Goal: Task Accomplishment & Management: Manage account settings

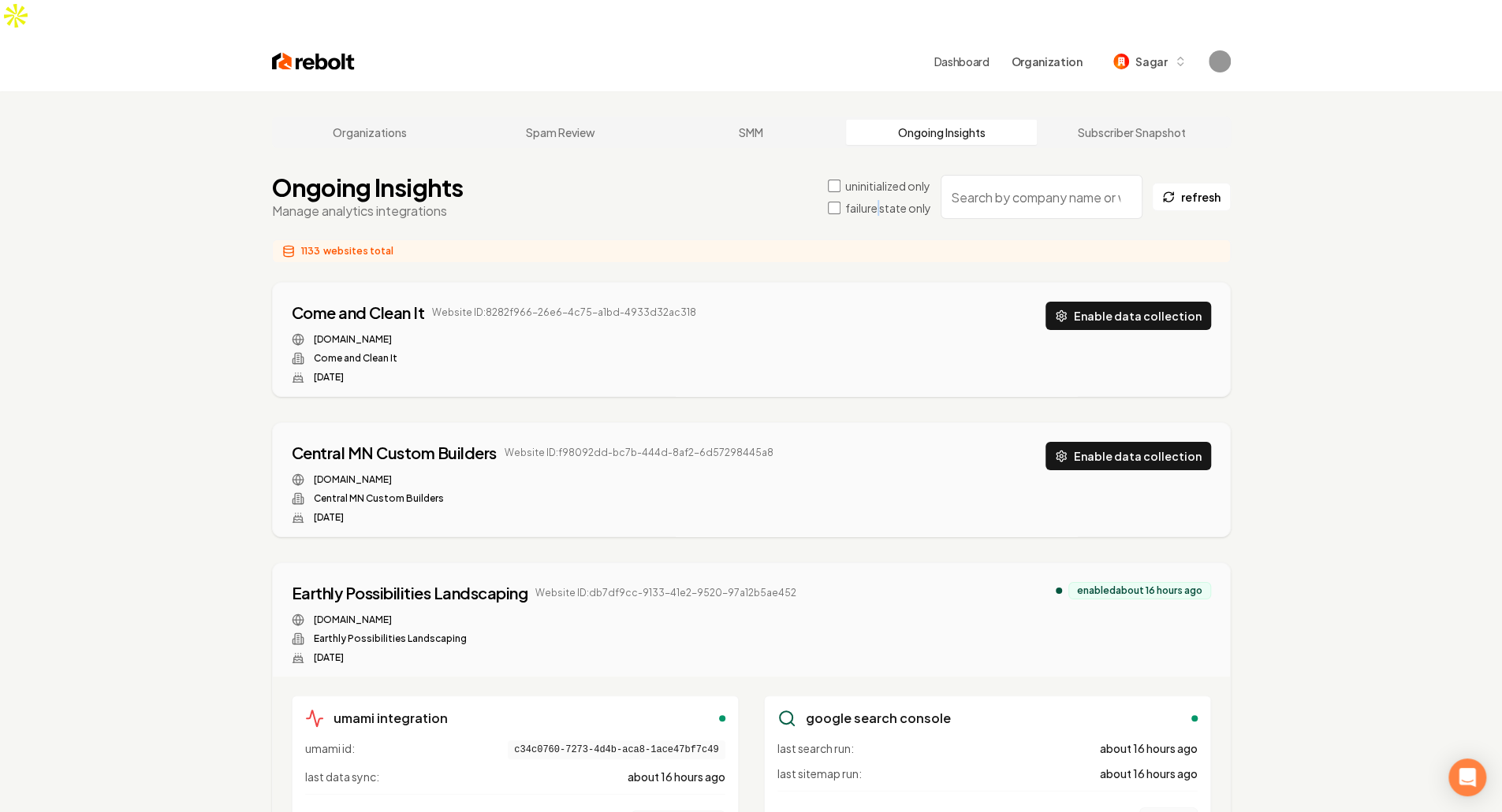
click at [876, 200] on label "failure state only" at bounding box center [888, 207] width 86 height 16
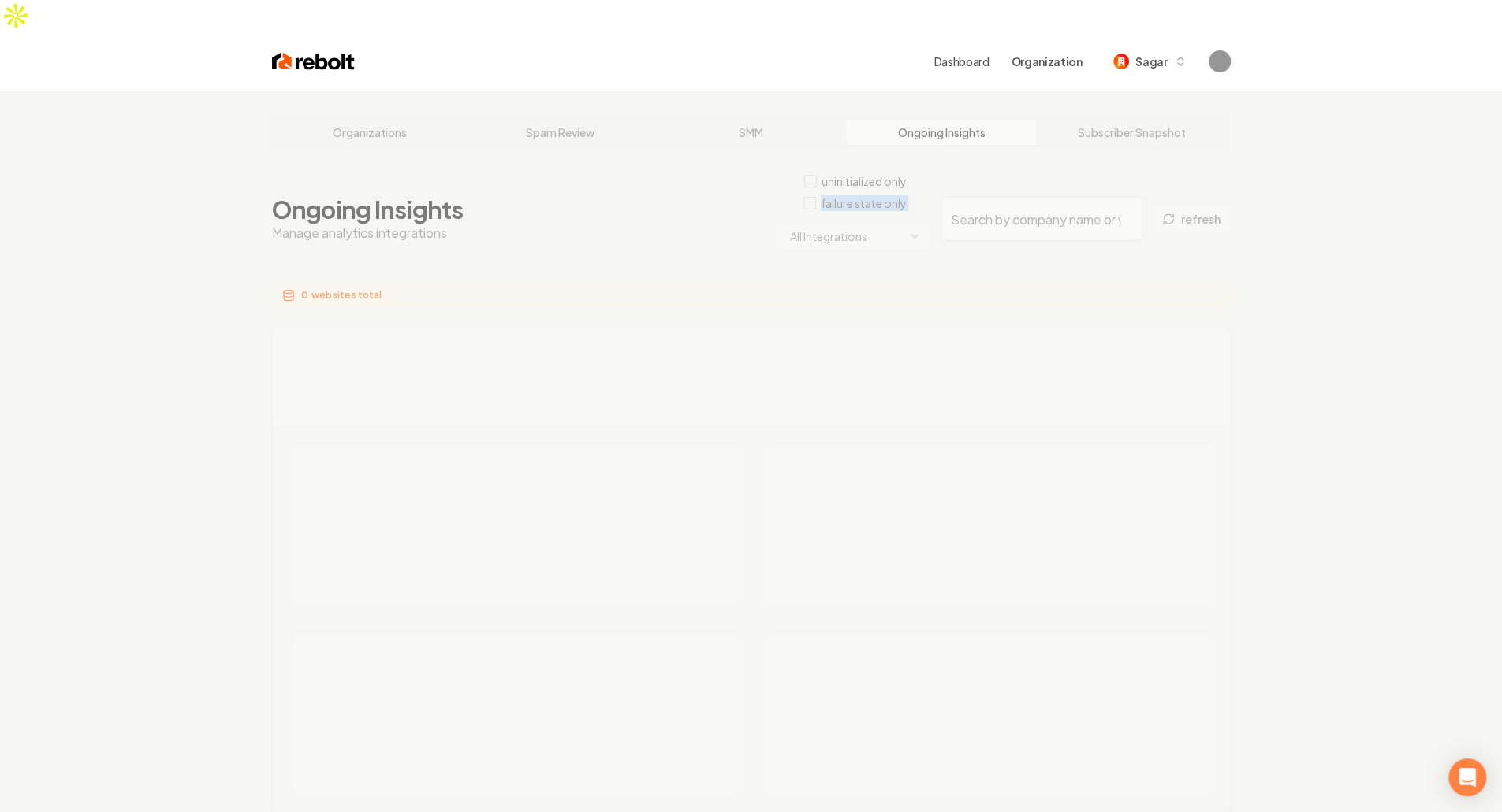
click at [876, 208] on html "Dashboard Organization Sagar Organizations Spam Review SMM Ongoing Insights Sub…" at bounding box center [751, 406] width 1502 height 812
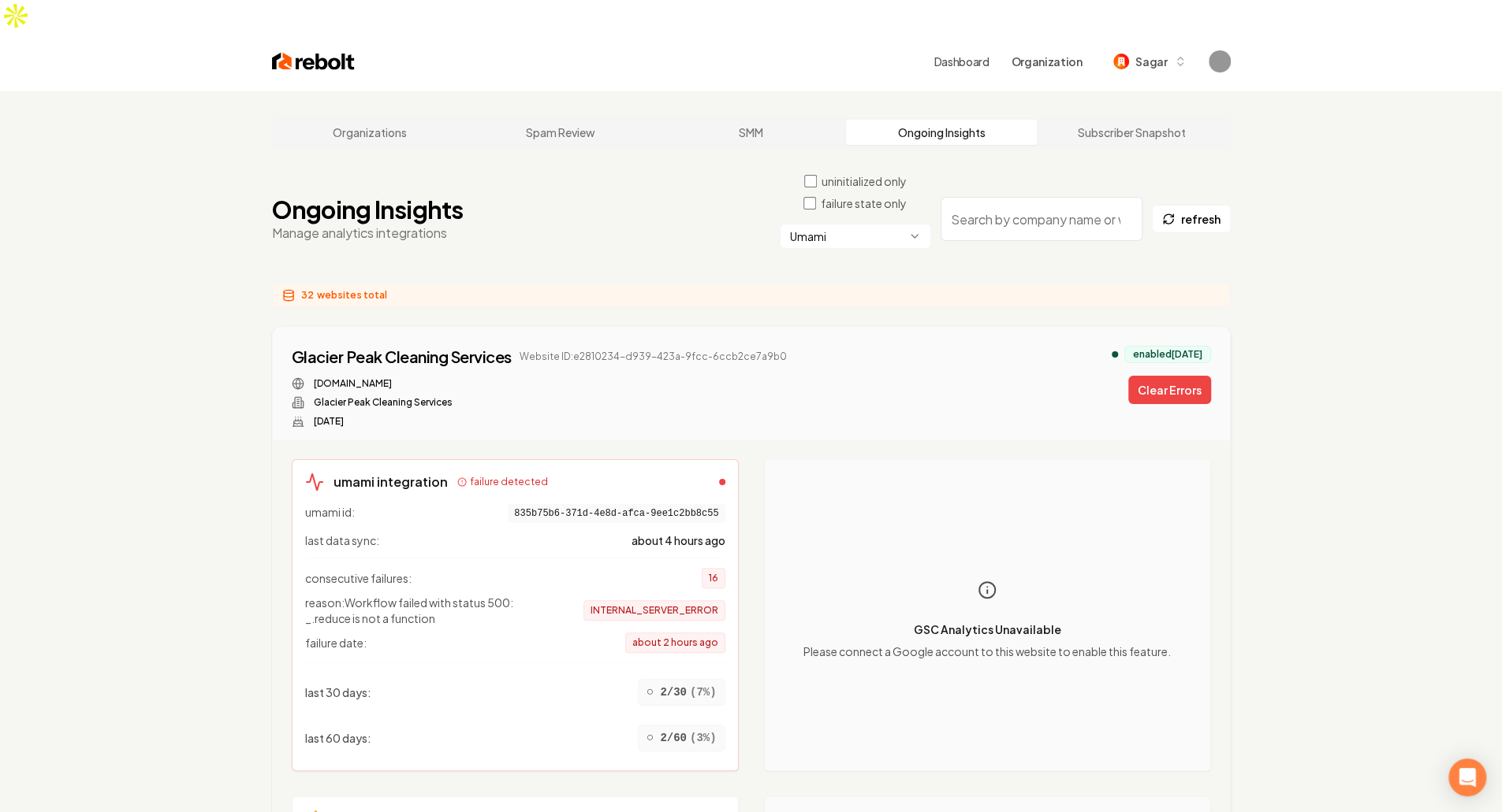
click at [489, 217] on div "Ongoing Insights Manage analytics integrations uninitialized only failure state…" at bounding box center [751, 219] width 959 height 91
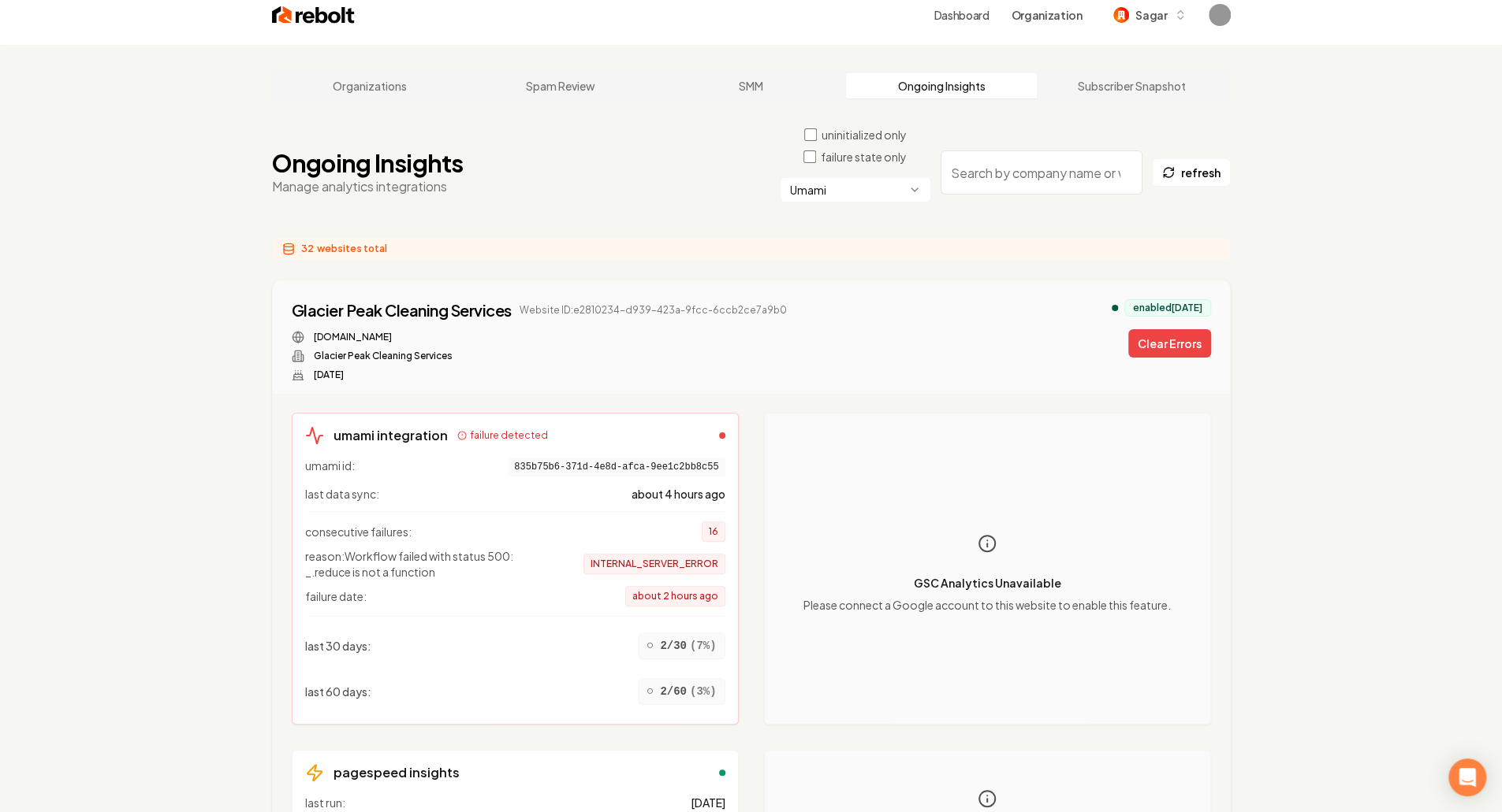
click at [489, 238] on div "32 websites total" at bounding box center [751, 249] width 959 height 24
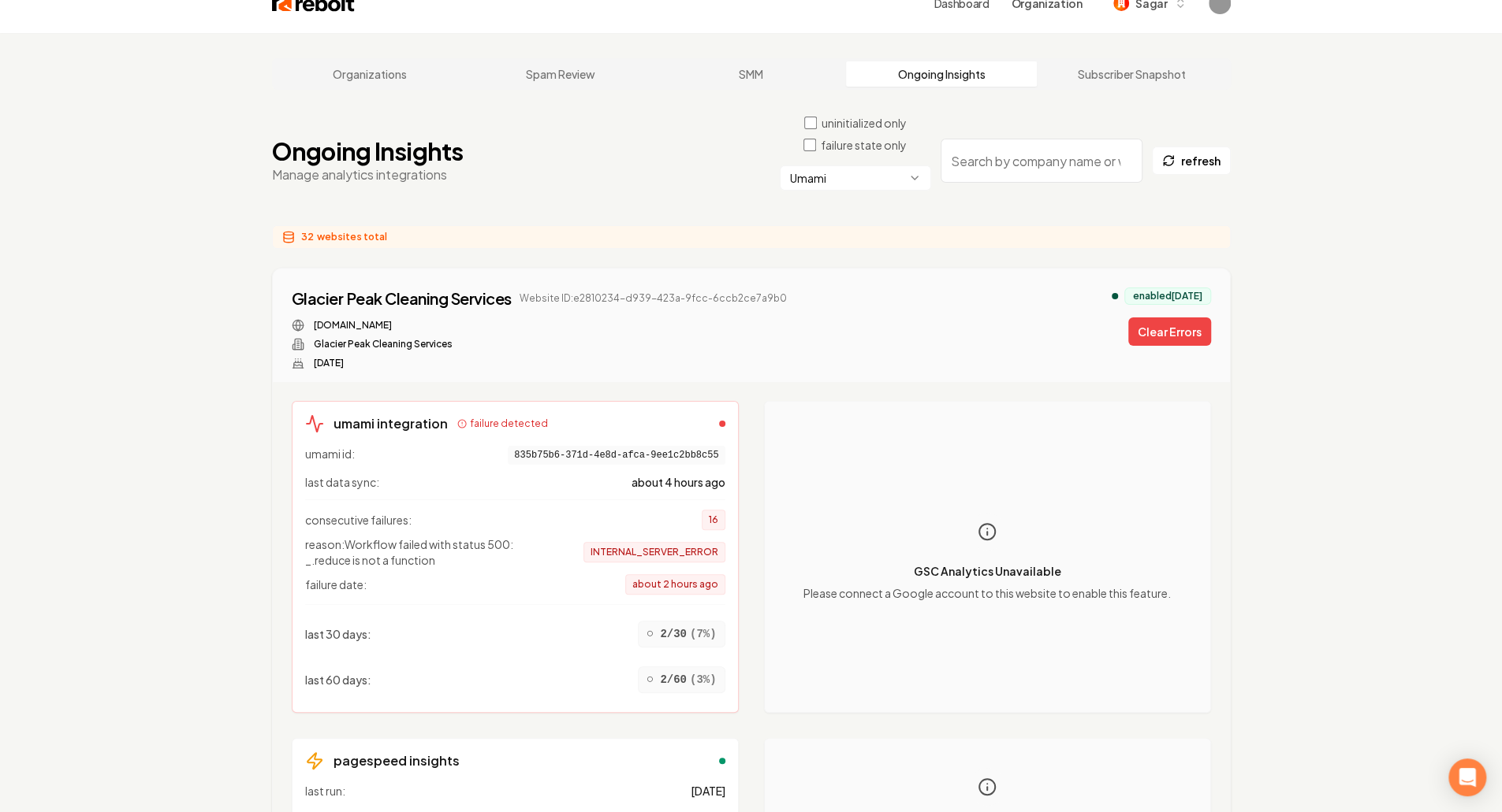
scroll to position [59, 0]
click at [399, 536] on span "reason: Workflow failed with status 500: _.reduce is not a function" at bounding box center [430, 551] width 252 height 31
click at [510, 537] on div "consecutive failures: 16 reason: Workflow failed with status 500: _.reduce is n…" at bounding box center [514, 546] width 420 height 95
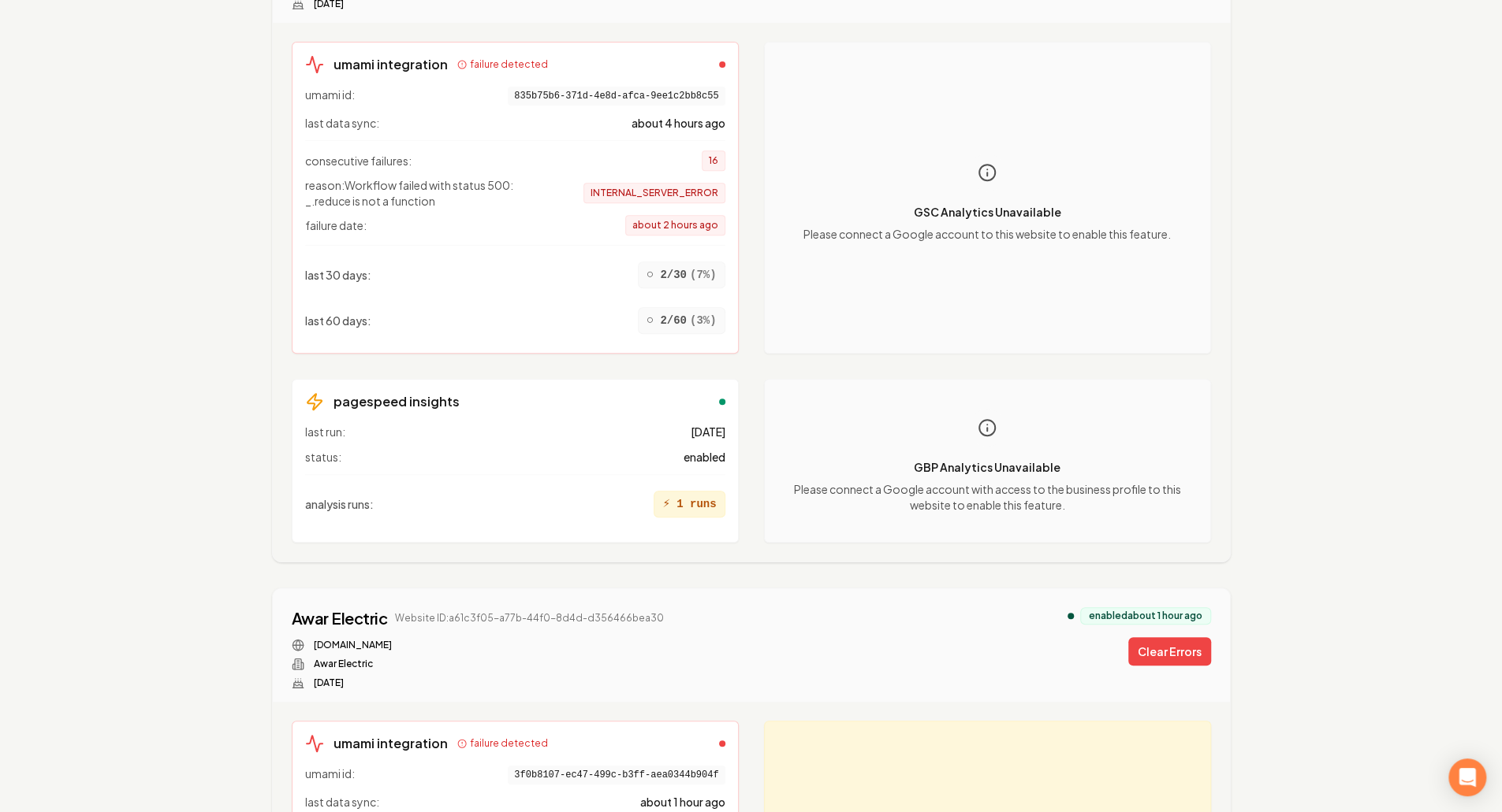
scroll to position [0, 0]
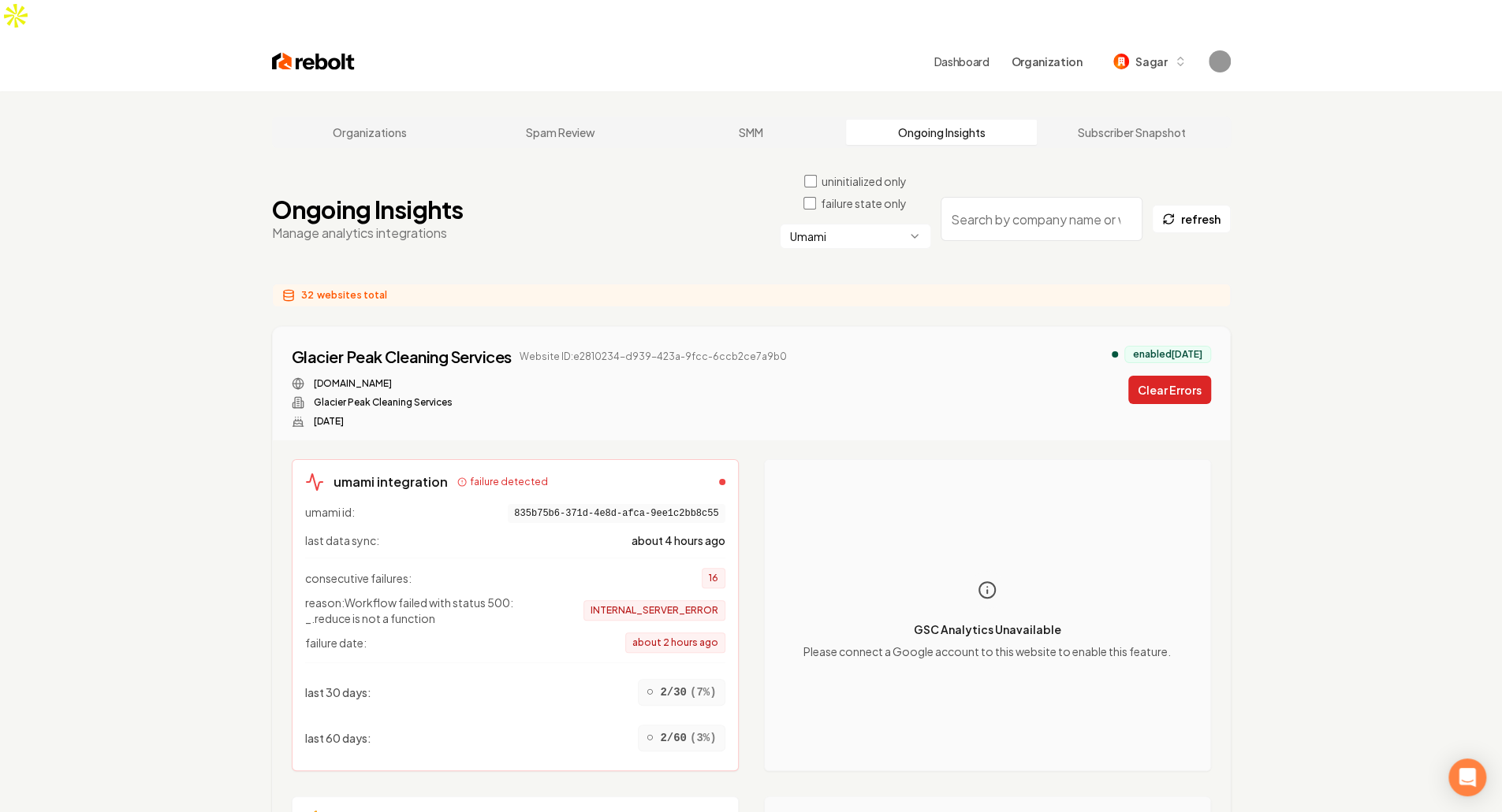
click at [1167, 376] on button "Clear Errors" at bounding box center [1170, 390] width 83 height 28
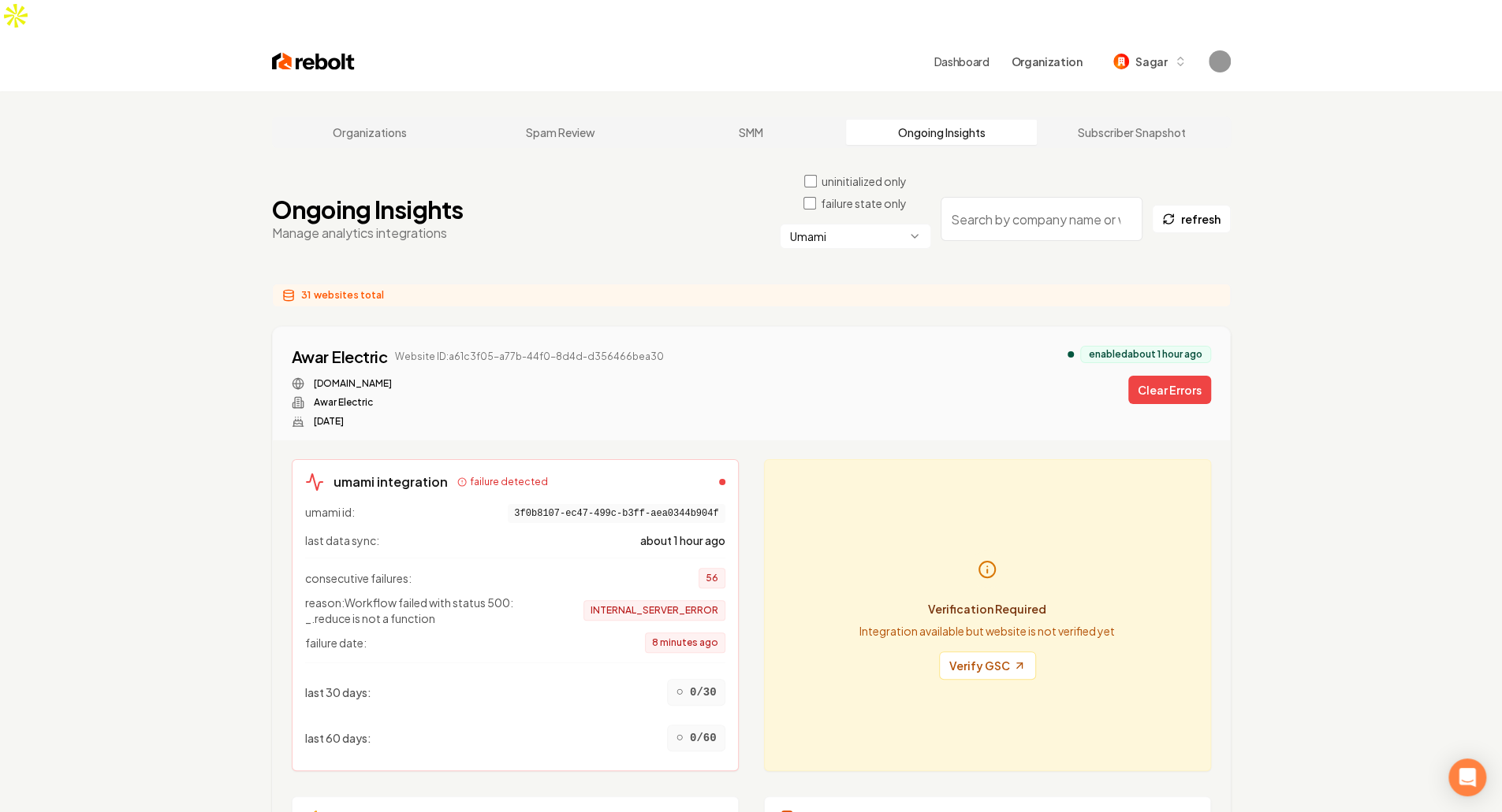
click at [1189, 376] on button "Clear Errors" at bounding box center [1170, 390] width 83 height 28
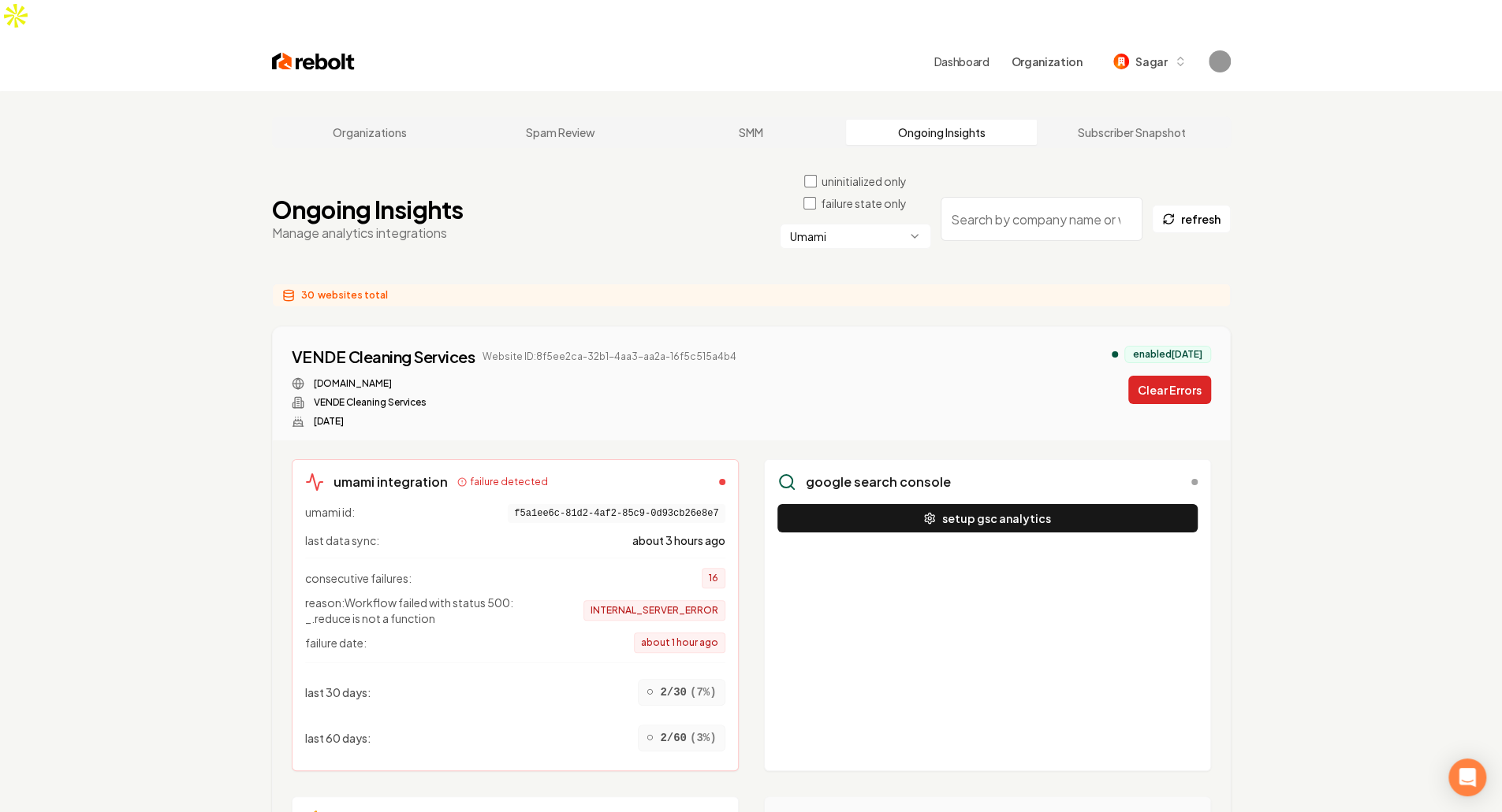
click at [1187, 376] on button "Clear Errors" at bounding box center [1170, 390] width 83 height 28
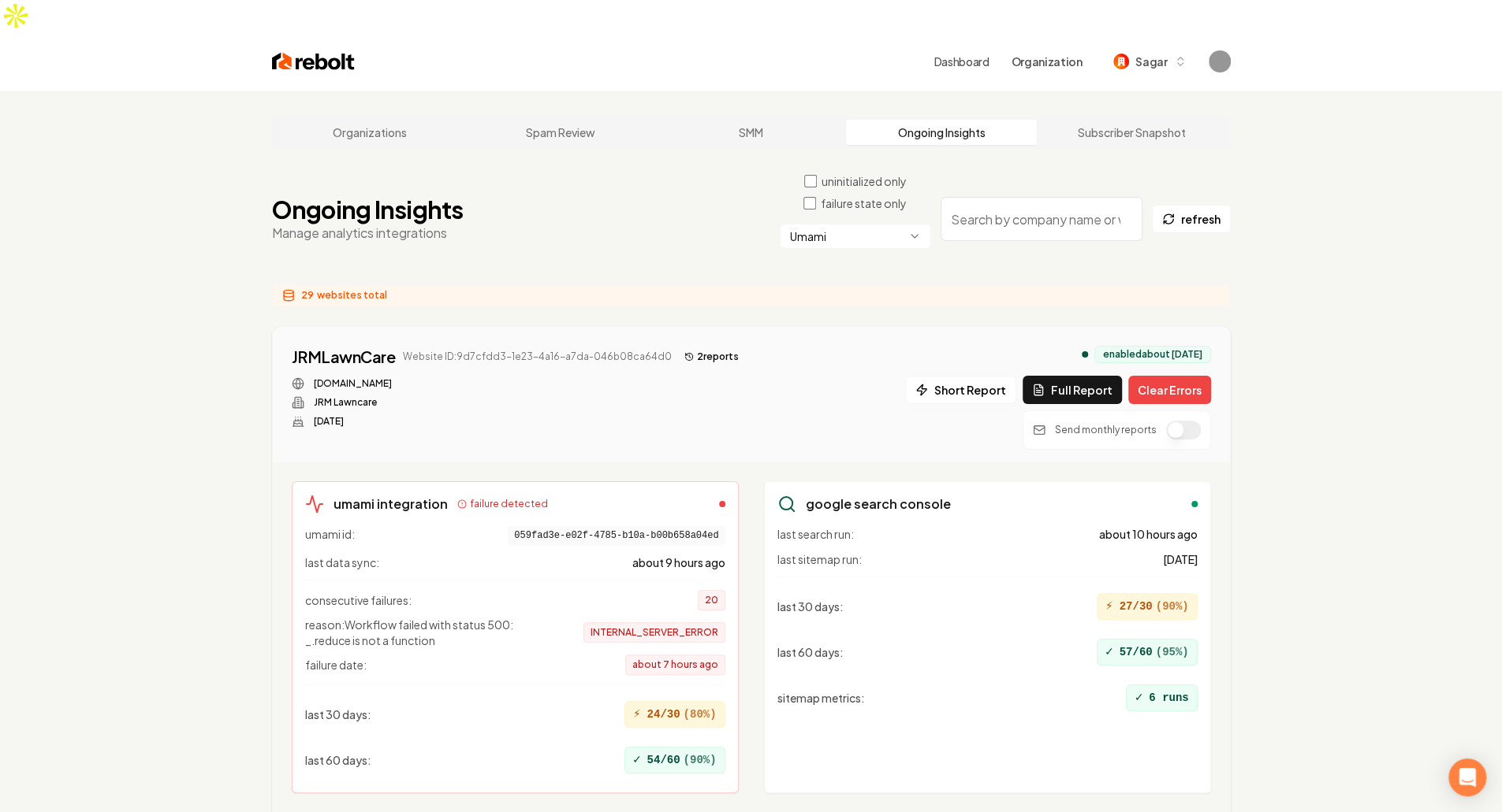
click at [1187, 376] on button "Clear Errors" at bounding box center [1170, 390] width 83 height 28
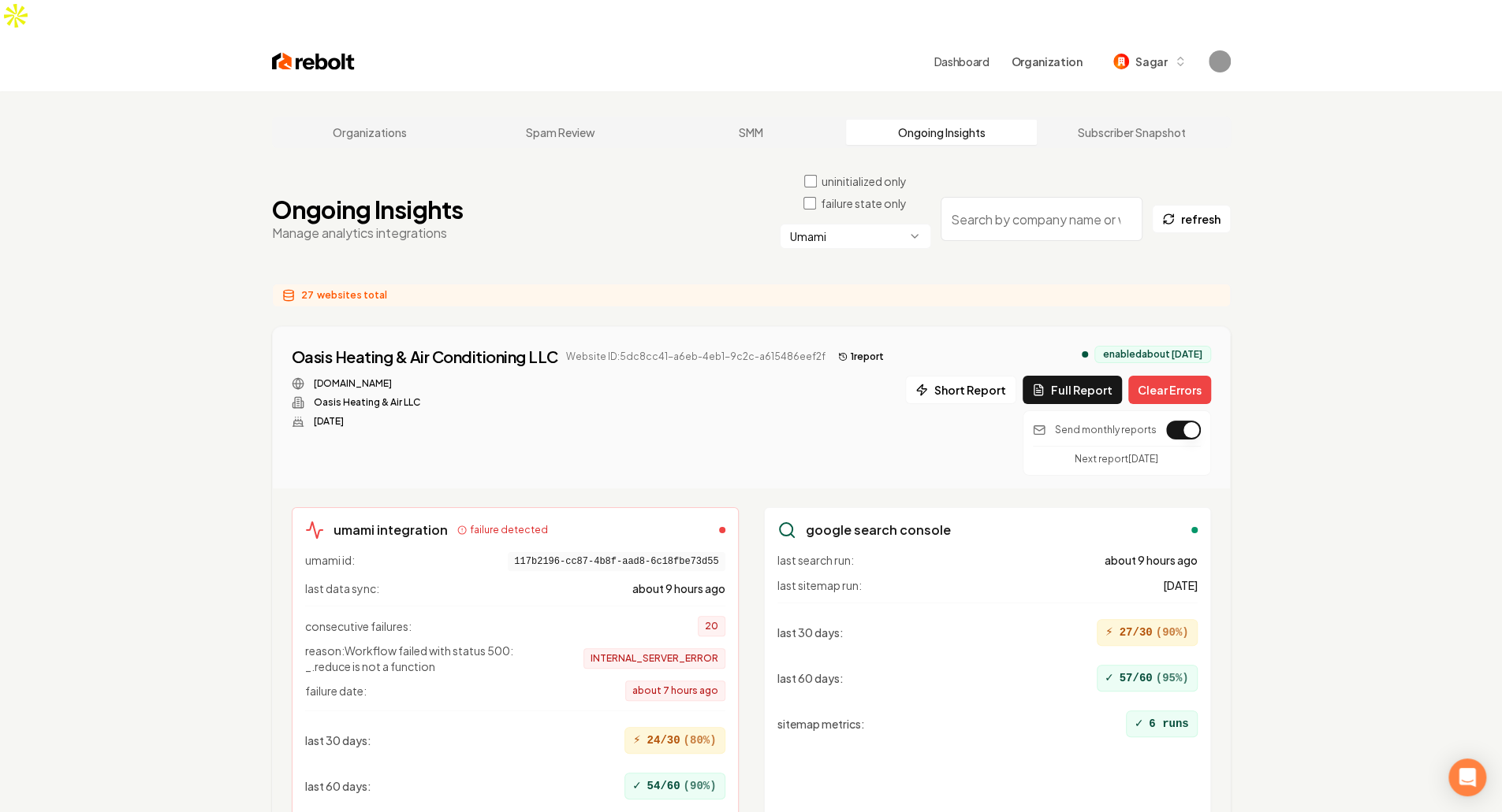
click at [841, 196] on html "Dashboard Organization Sagar Organizations Spam Review SMM Ongoing Insights Sub…" at bounding box center [751, 406] width 1502 height 812
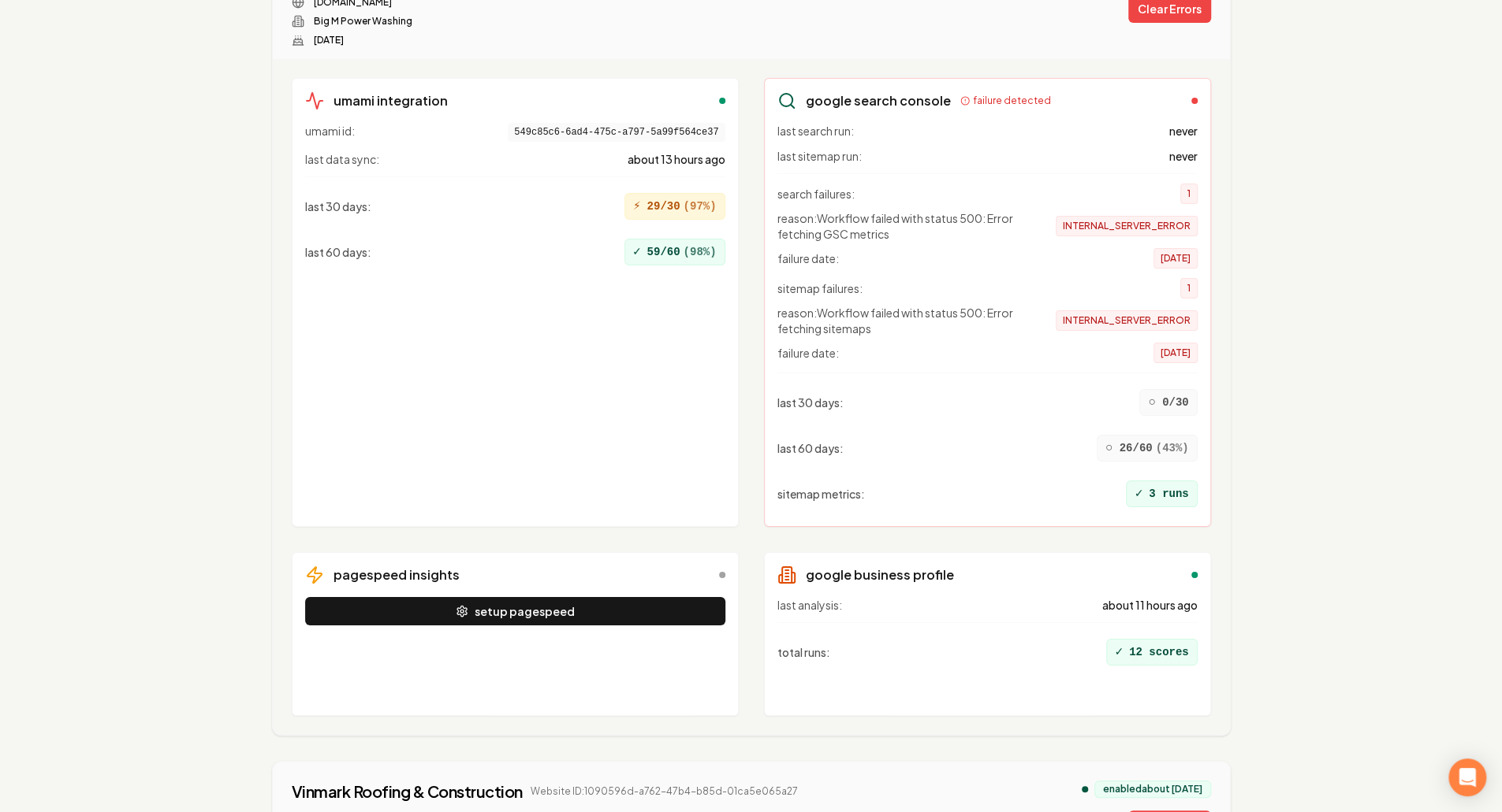
scroll to position [8844, 0]
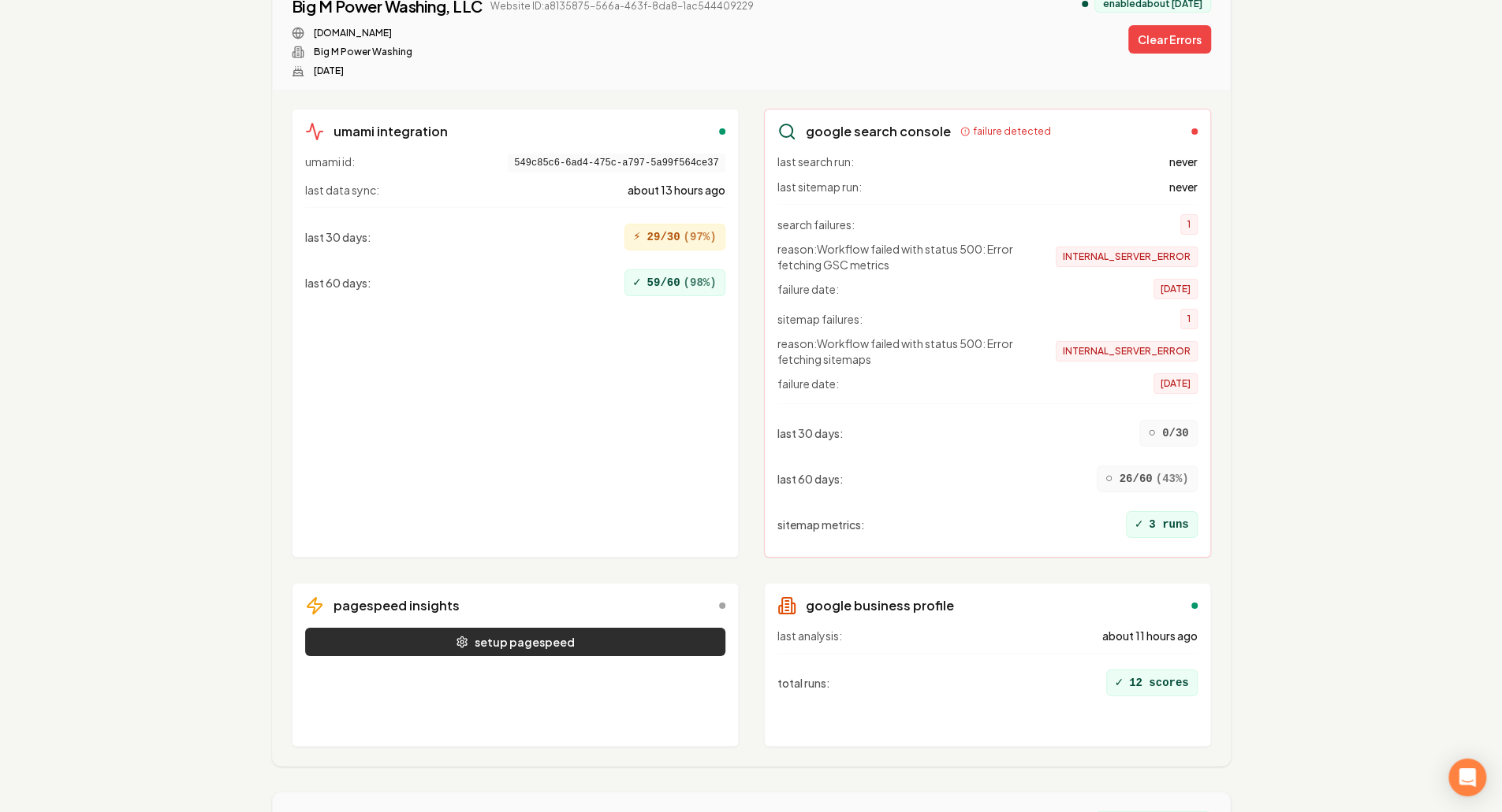
click at [661, 628] on button "setup pagespeed" at bounding box center [514, 642] width 420 height 28
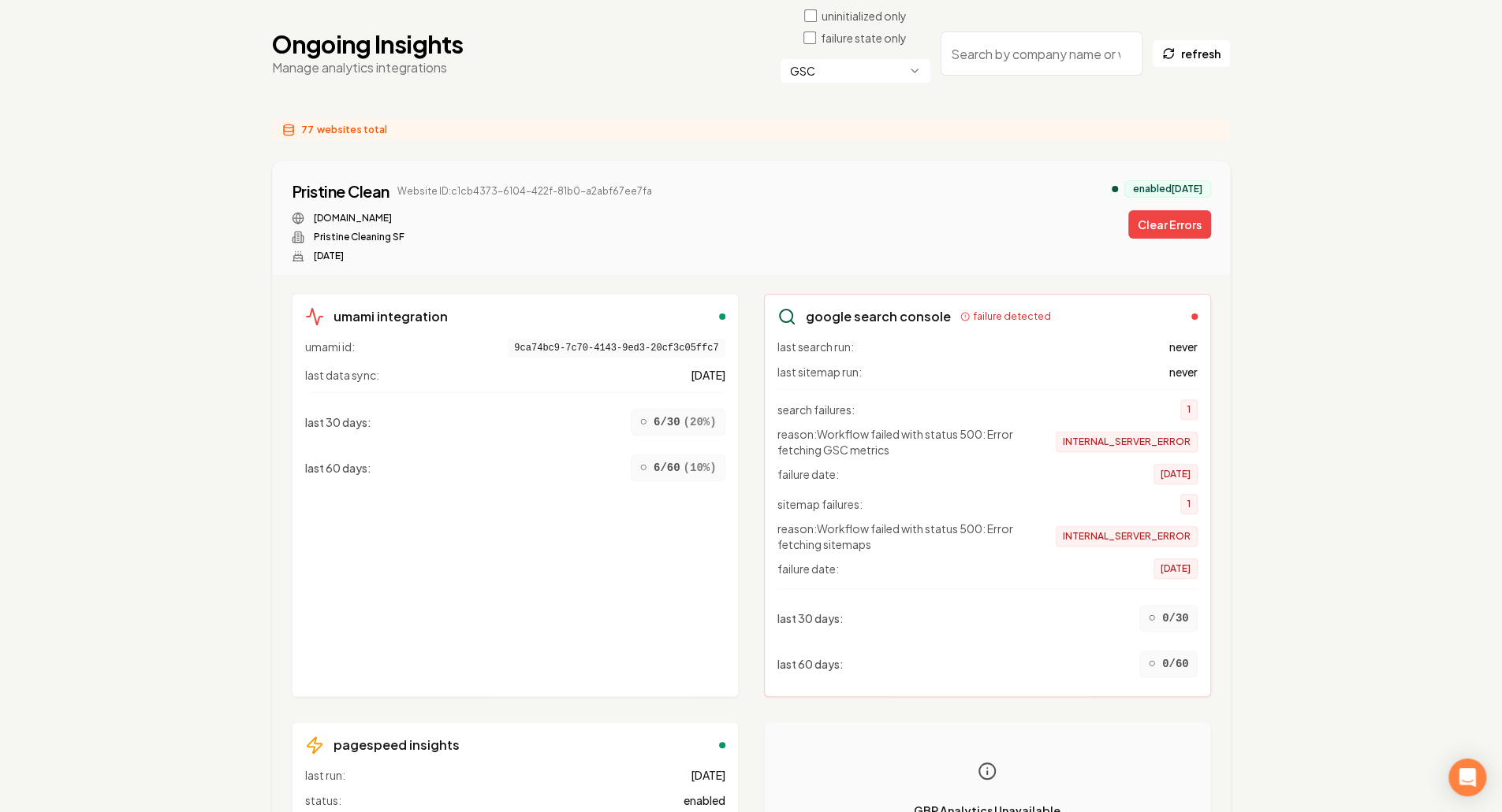
scroll to position [0, 0]
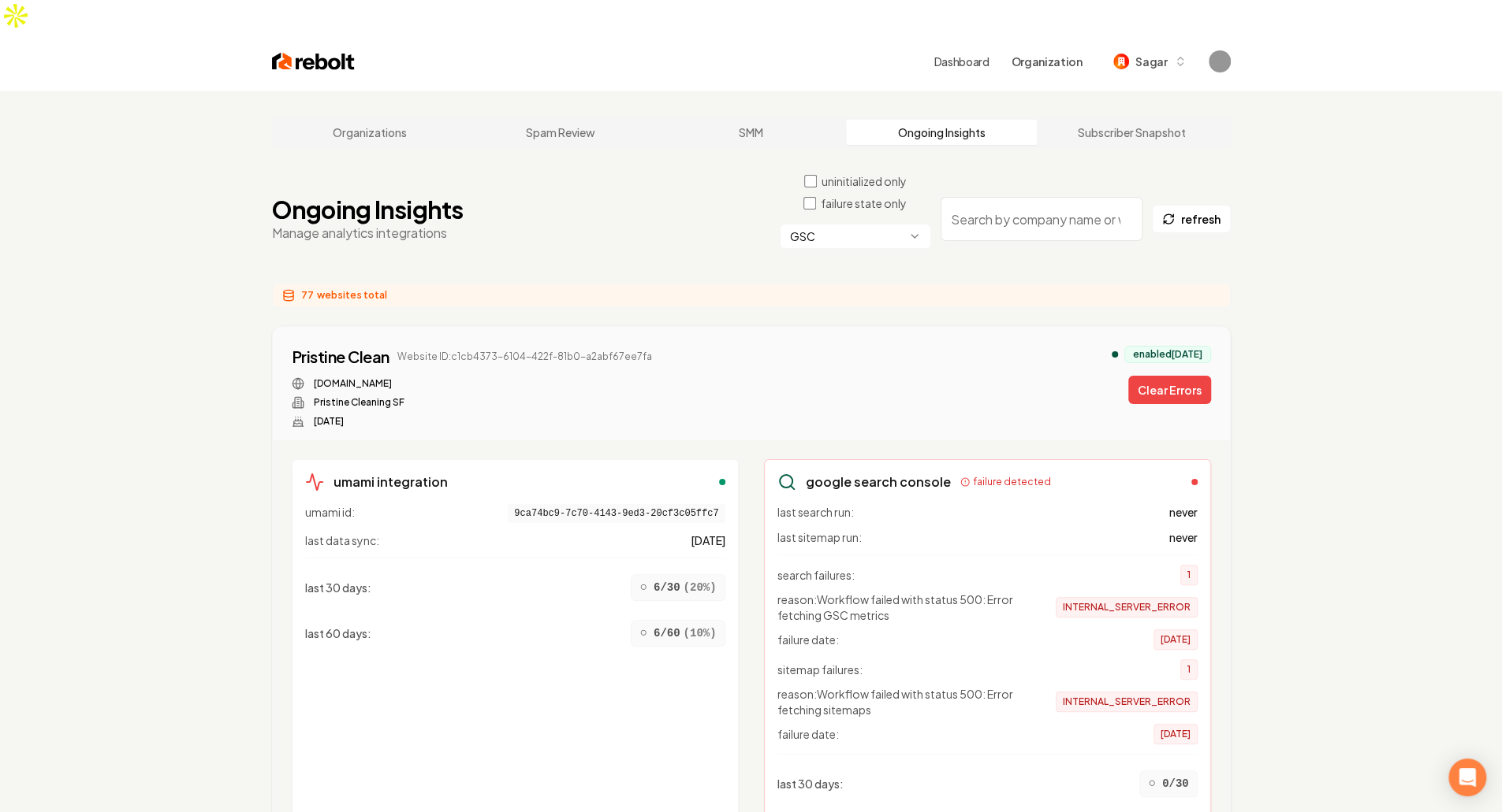
click at [898, 210] on html "Dashboard Organization Sagar Organizations Spam Review SMM Ongoing Insights Sub…" at bounding box center [751, 406] width 1502 height 812
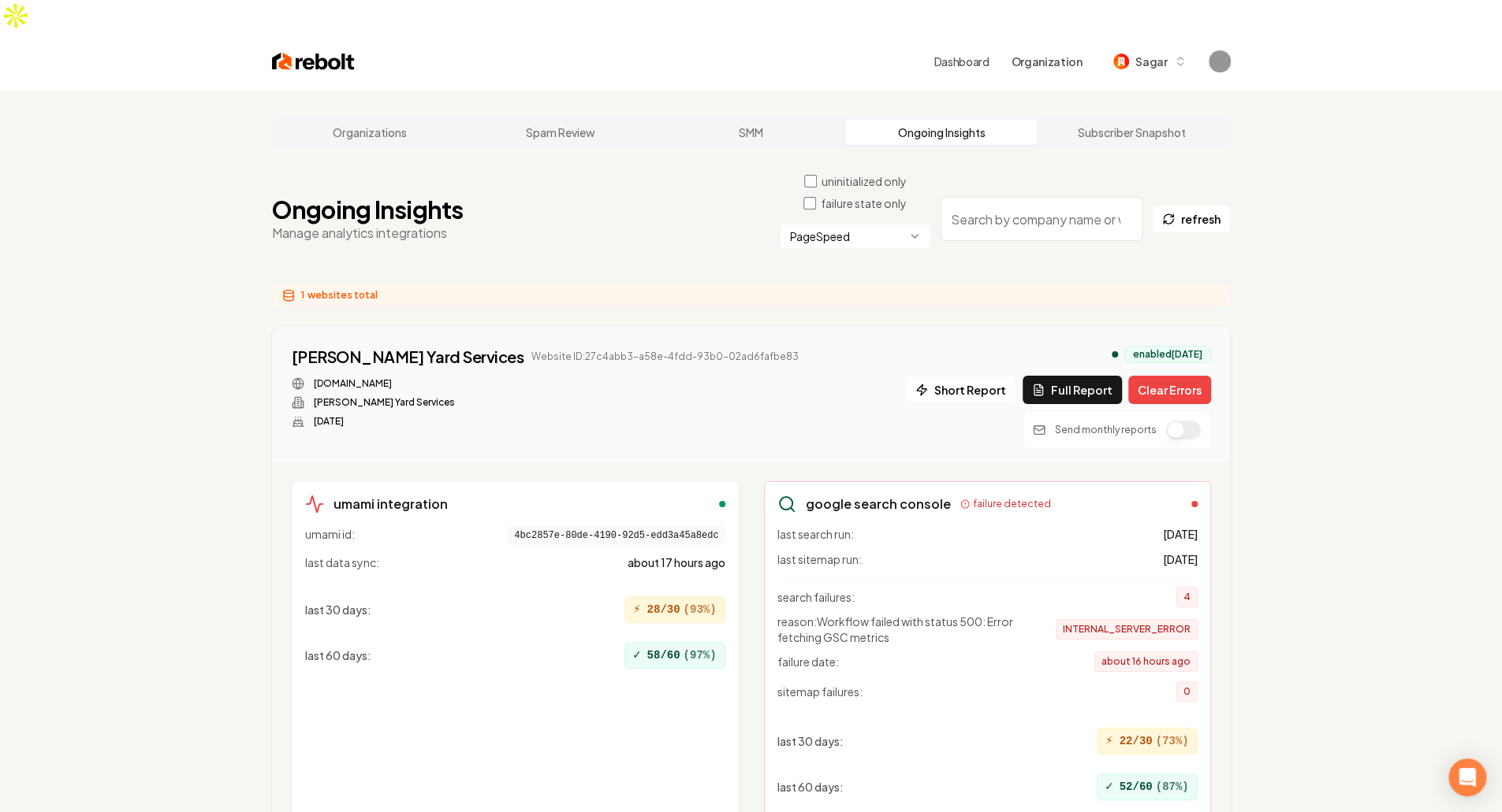
click at [760, 327] on div "[PERSON_NAME] Yard Services Website ID: 27c4abb3-a58e-4fdd-93b0-02ad6fafbe83 [D…" at bounding box center [751, 395] width 957 height 136
click at [526, 284] on div "1 websites total" at bounding box center [751, 295] width 959 height 24
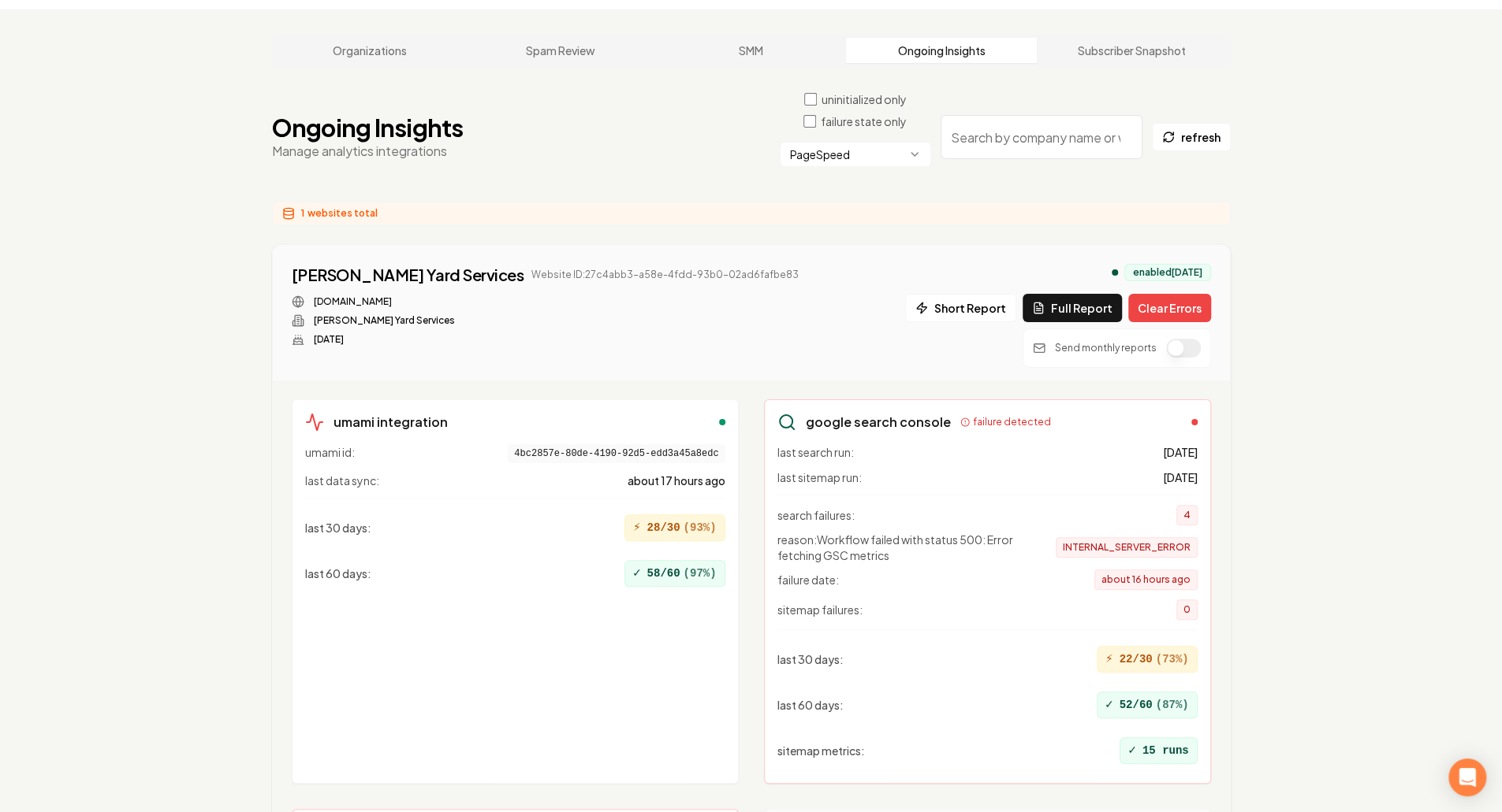
scroll to position [424, 0]
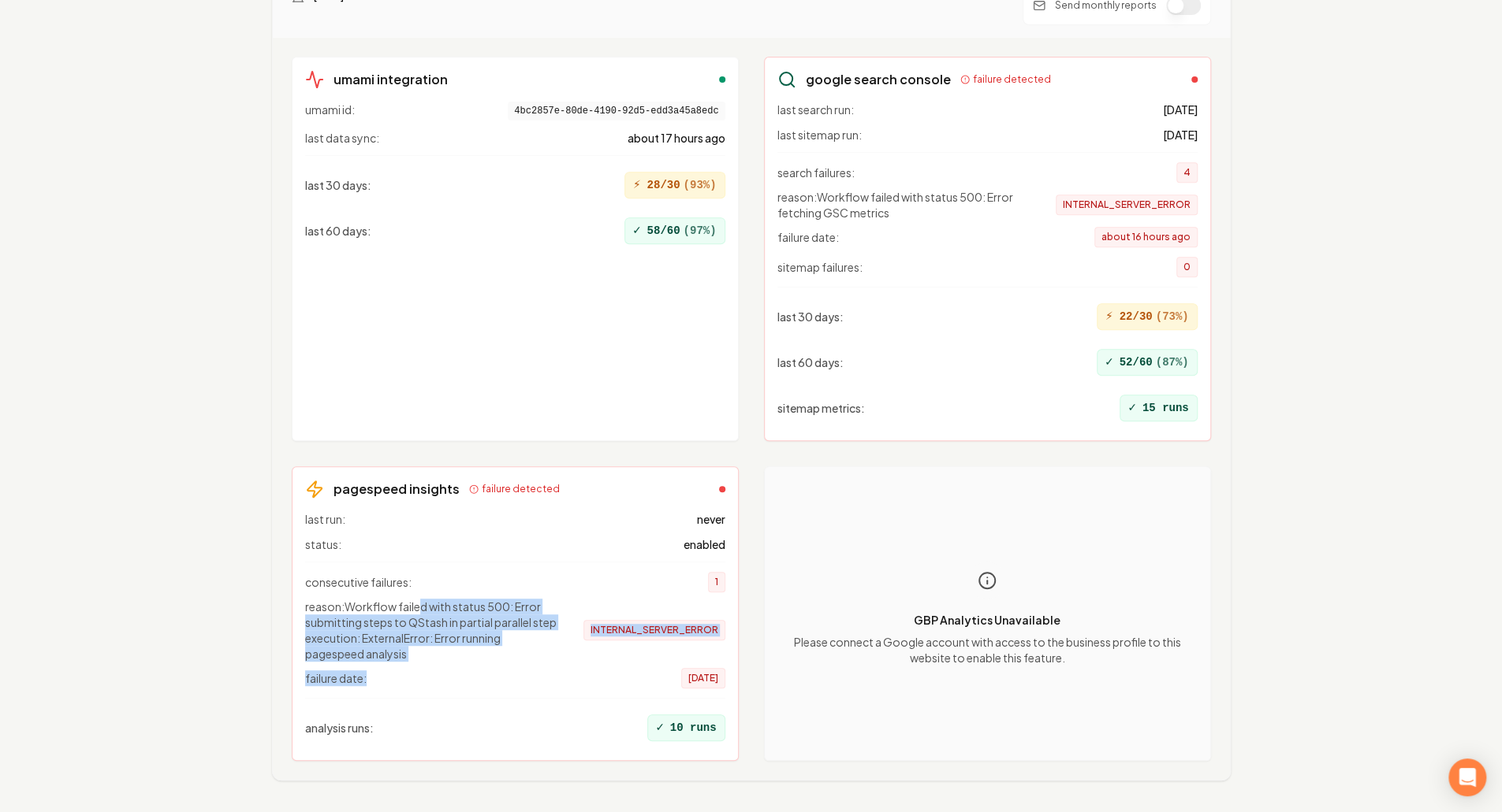
drag, startPoint x: 419, startPoint y: 558, endPoint x: 470, endPoint y: 625, distance: 84.2
click at [470, 625] on div "consecutive failures: 1 reason: Workflow failed with status 500: Error submitti…" at bounding box center [514, 625] width 420 height 127
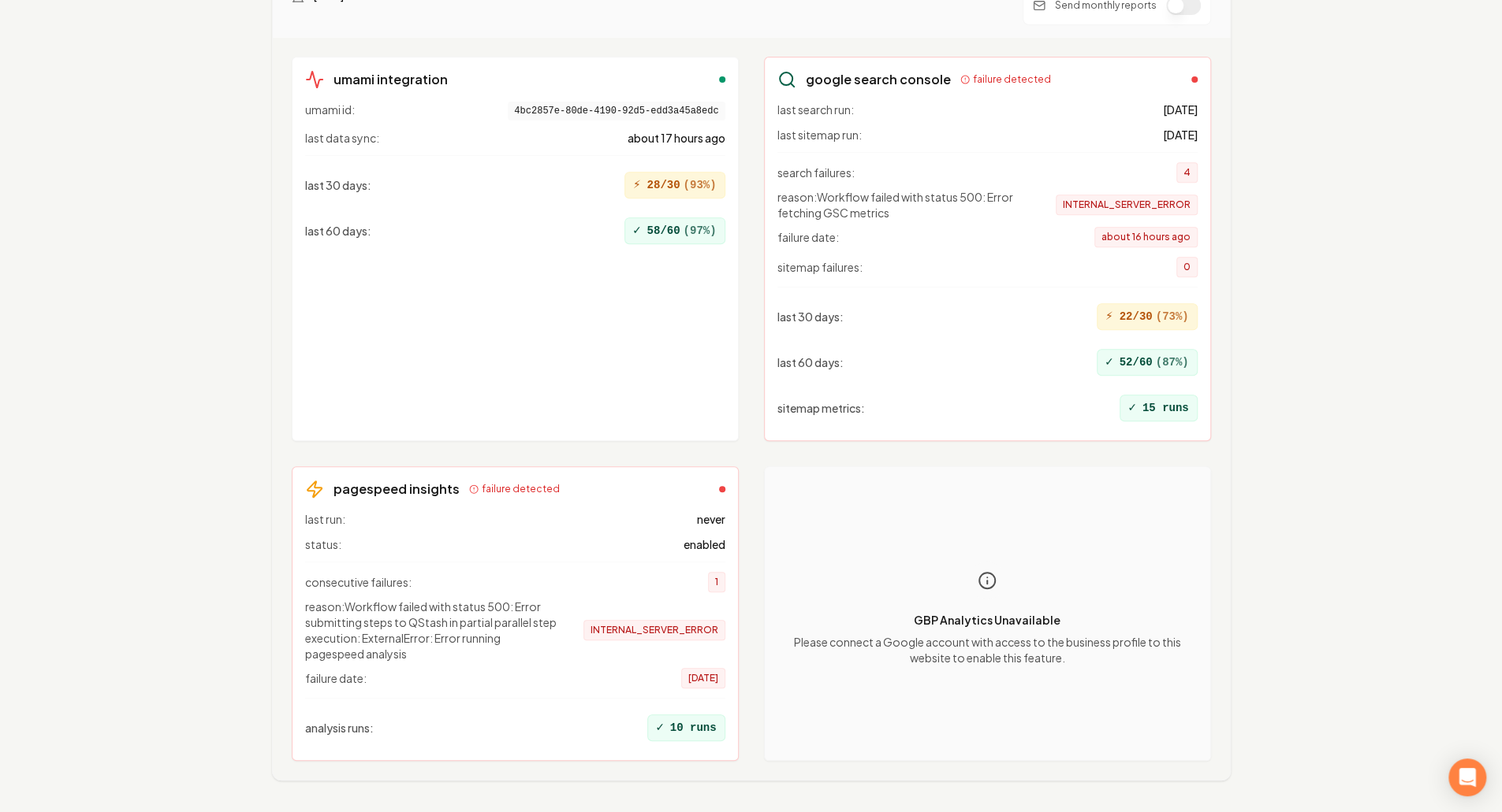
scroll to position [0, 0]
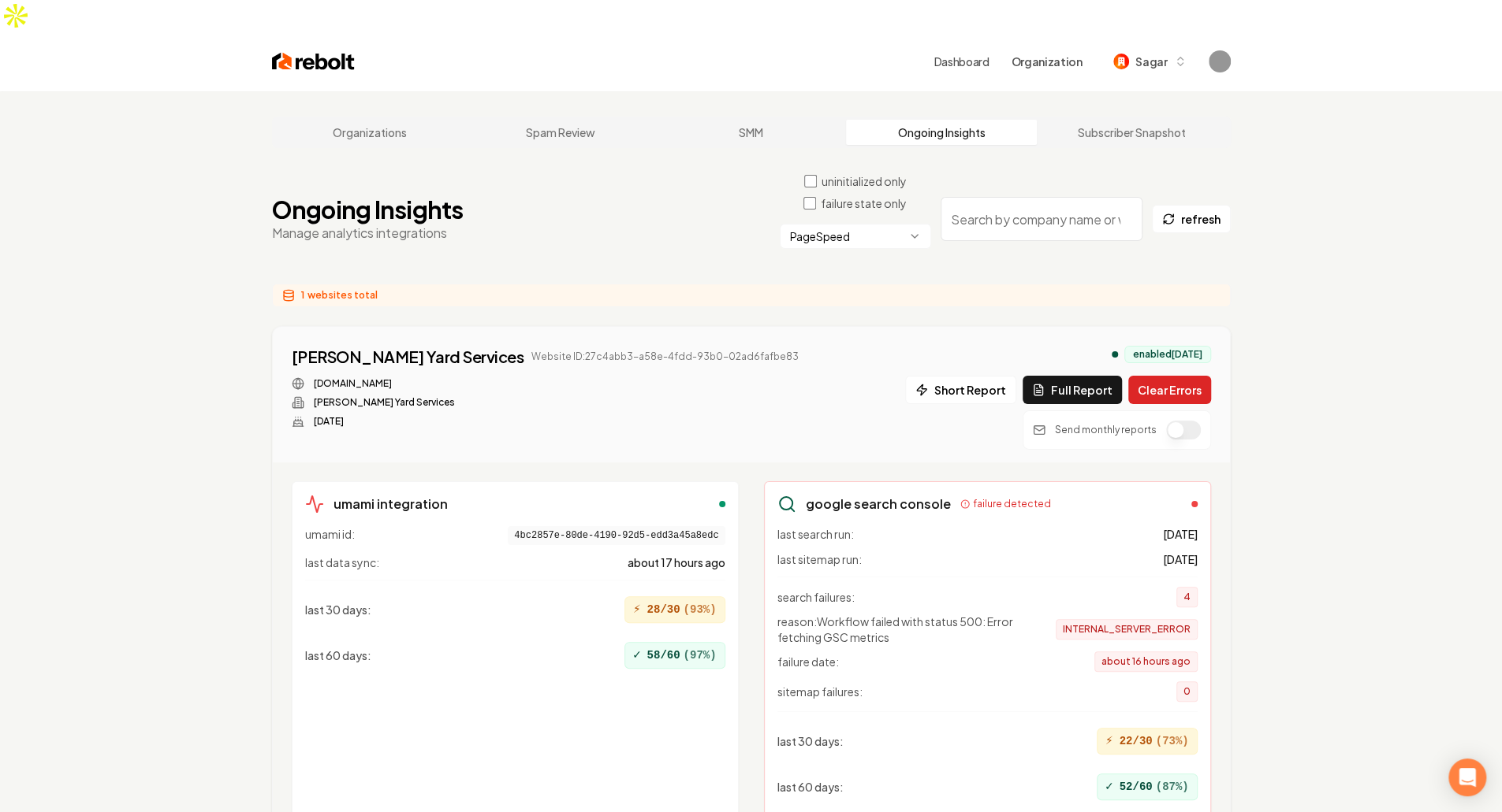
click at [1176, 376] on button "Clear Errors" at bounding box center [1170, 390] width 83 height 28
click at [1307, 478] on div "Organizations Spam Review SMM Ongoing Insights Subscriber Snapshot Ongoing Insi…" at bounding box center [751, 685] width 1502 height 1186
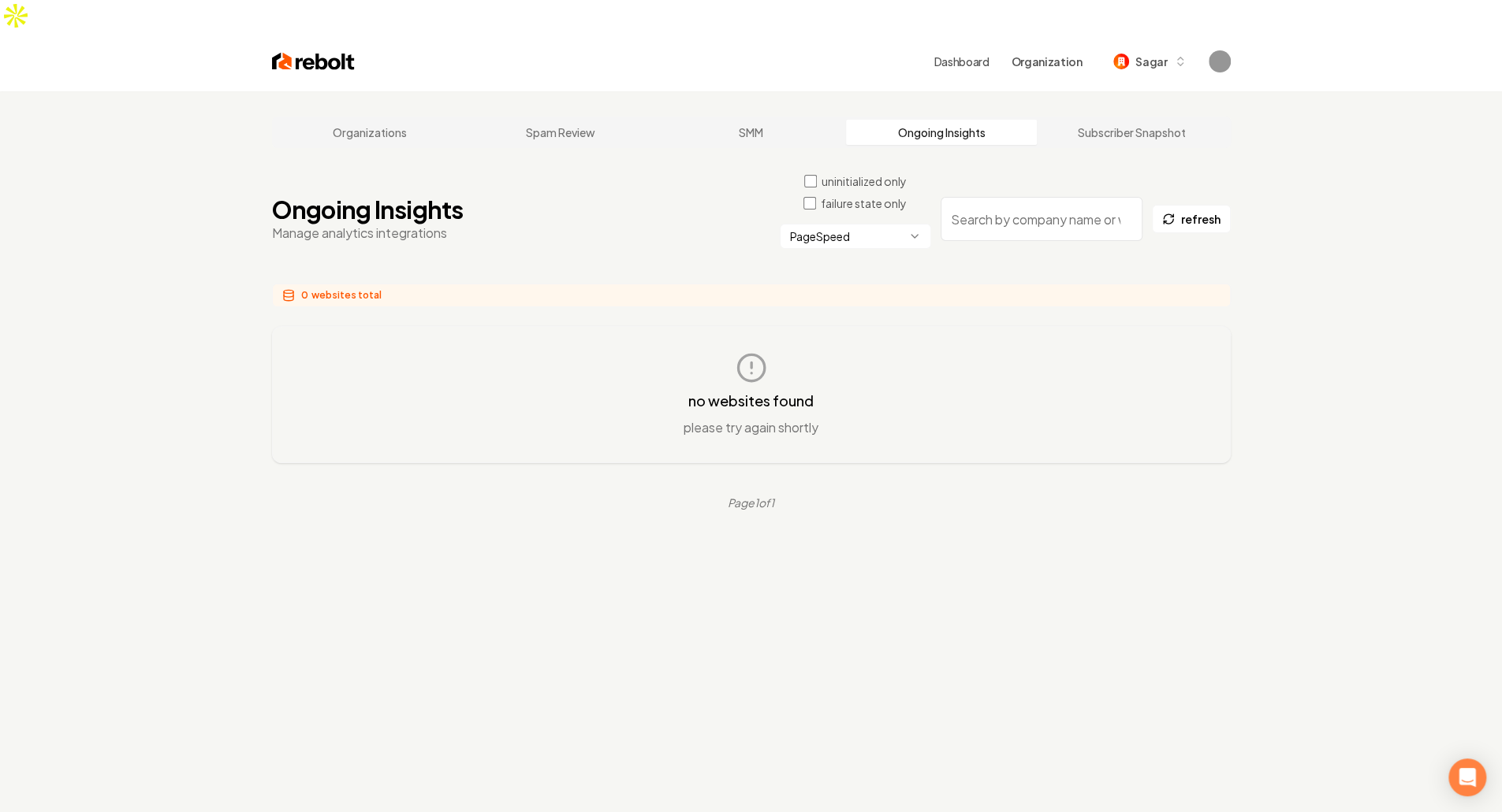
click at [971, 586] on div "Organizations Spam Review SMM Ongoing Insights Subscriber Snapshot Ongoing Insi…" at bounding box center [751, 497] width 1502 height 812
click at [842, 198] on html "Dashboard Organization Sagar Organizations Spam Review SMM Ongoing Insights Sub…" at bounding box center [757, 406] width 1513 height 812
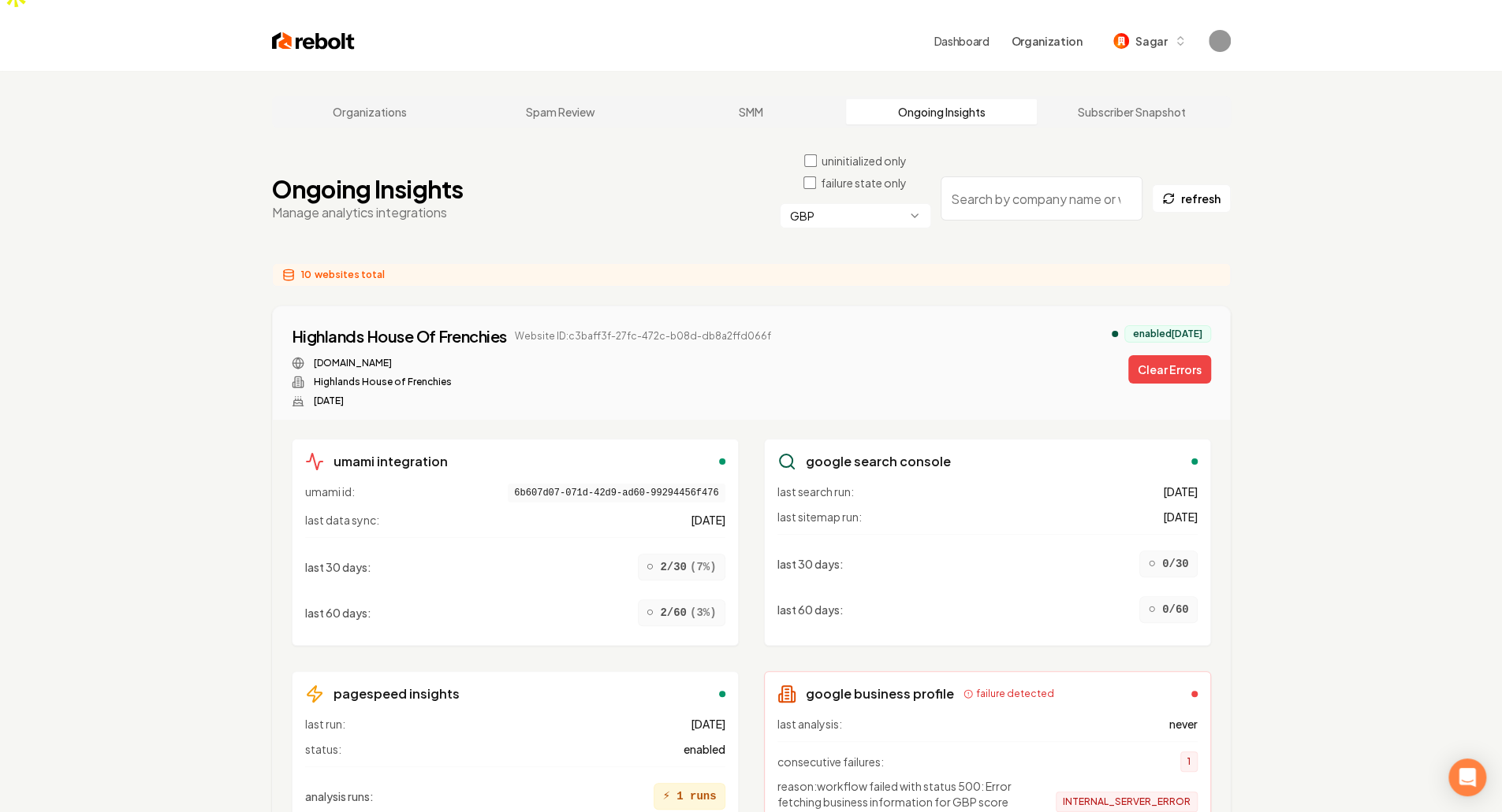
scroll to position [25, 0]
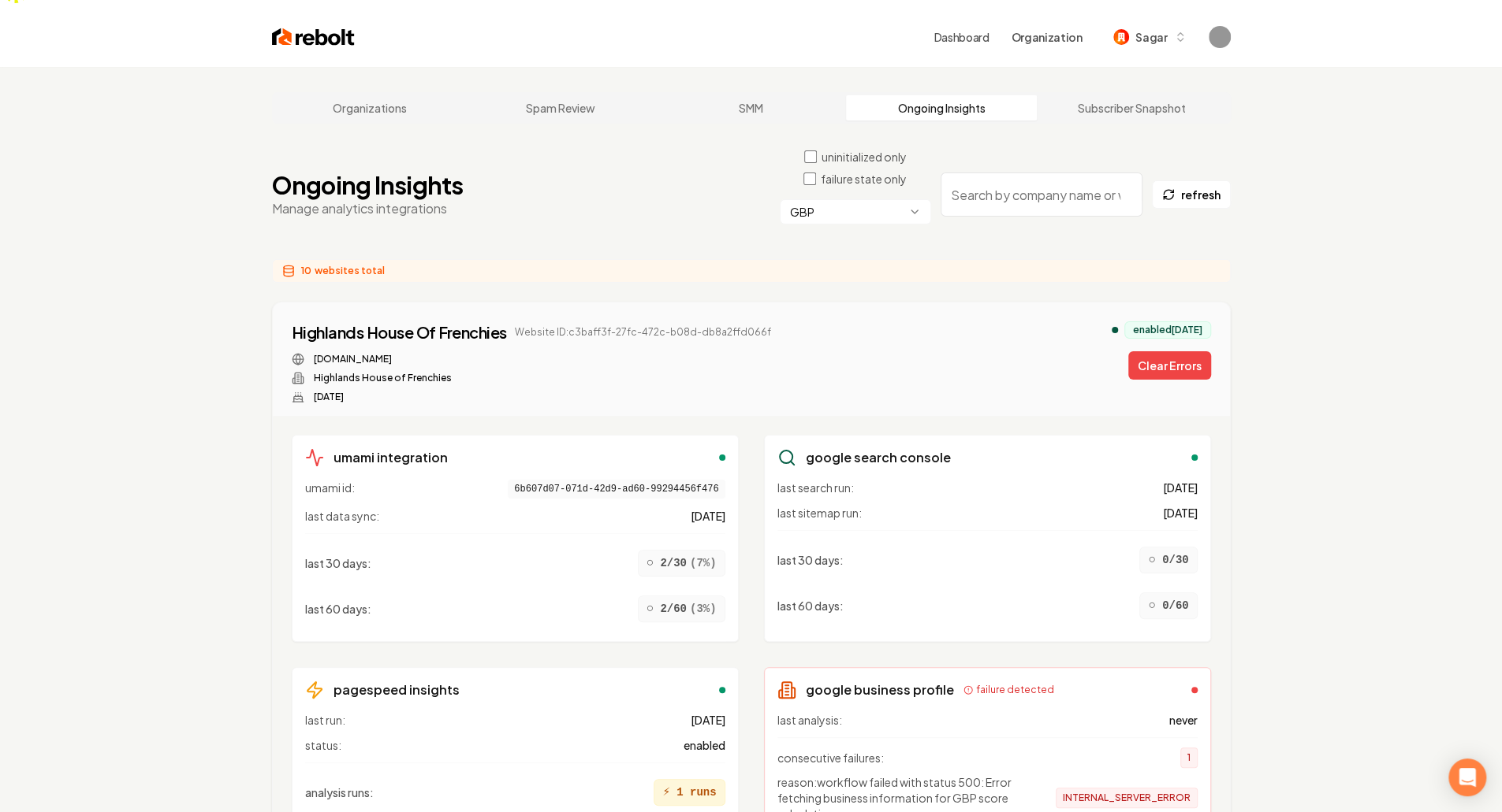
click at [591, 353] on div "[DOMAIN_NAME]" at bounding box center [531, 358] width 479 height 12
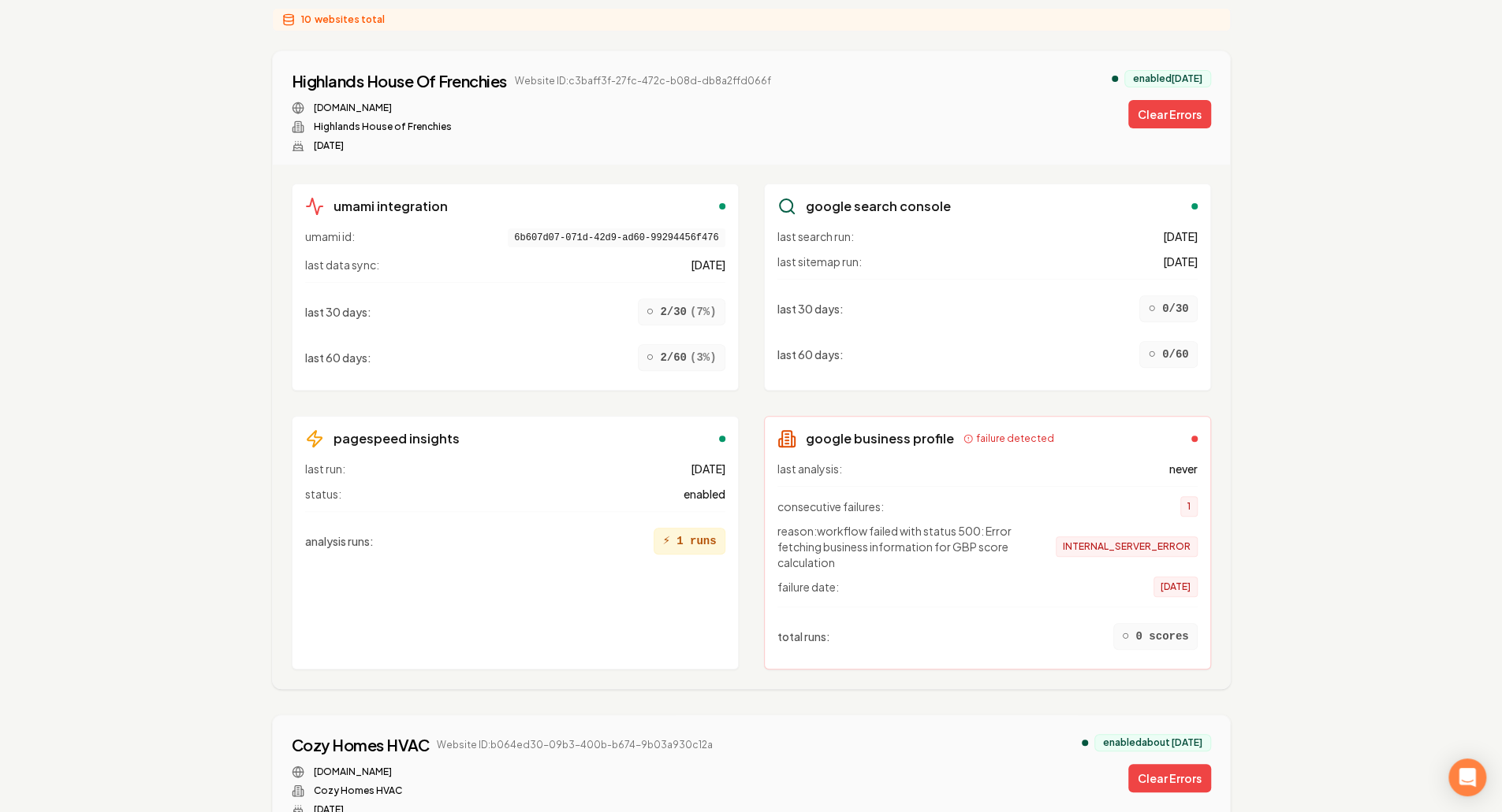
scroll to position [281, 0]
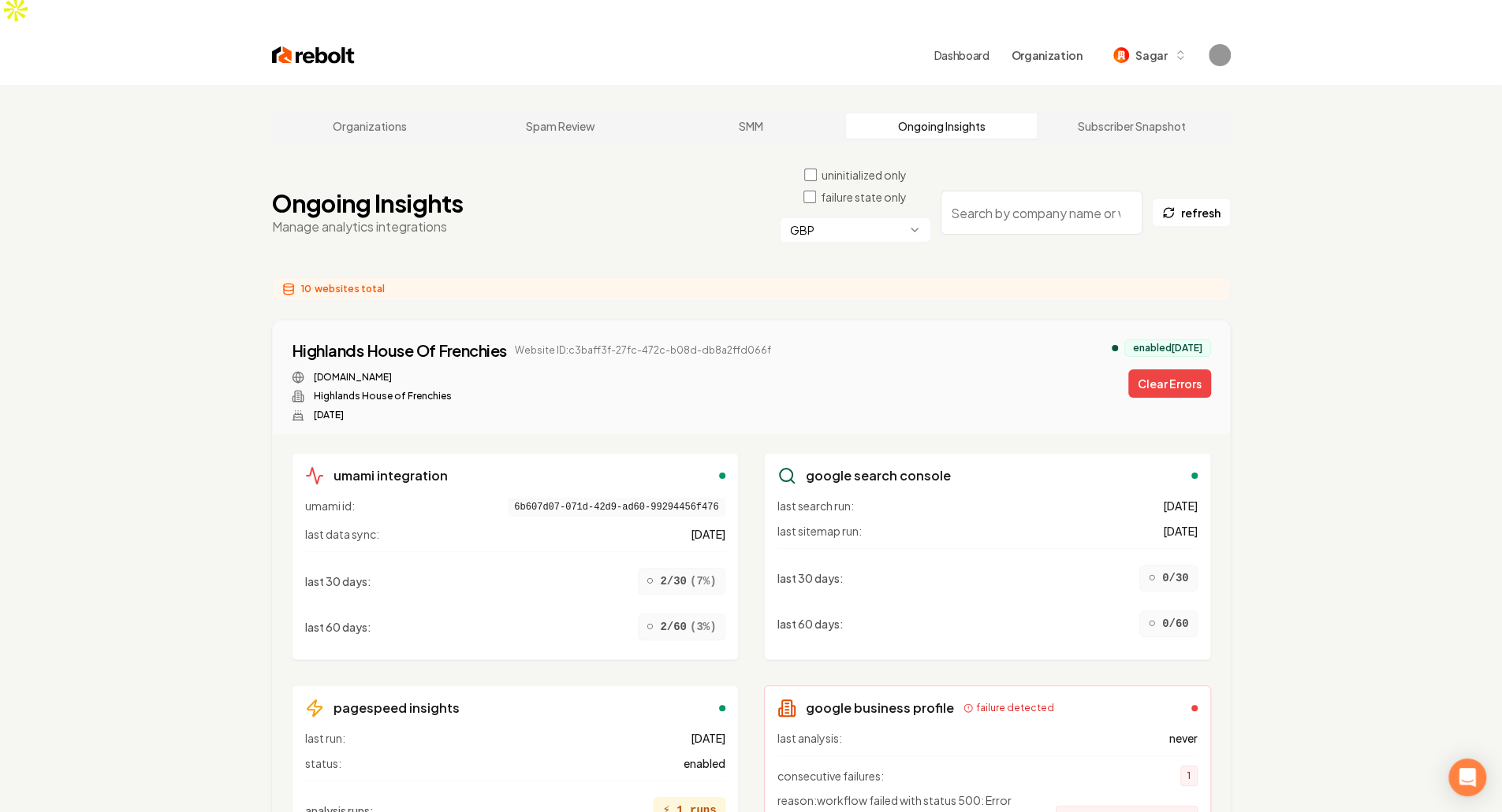
scroll to position [0, 0]
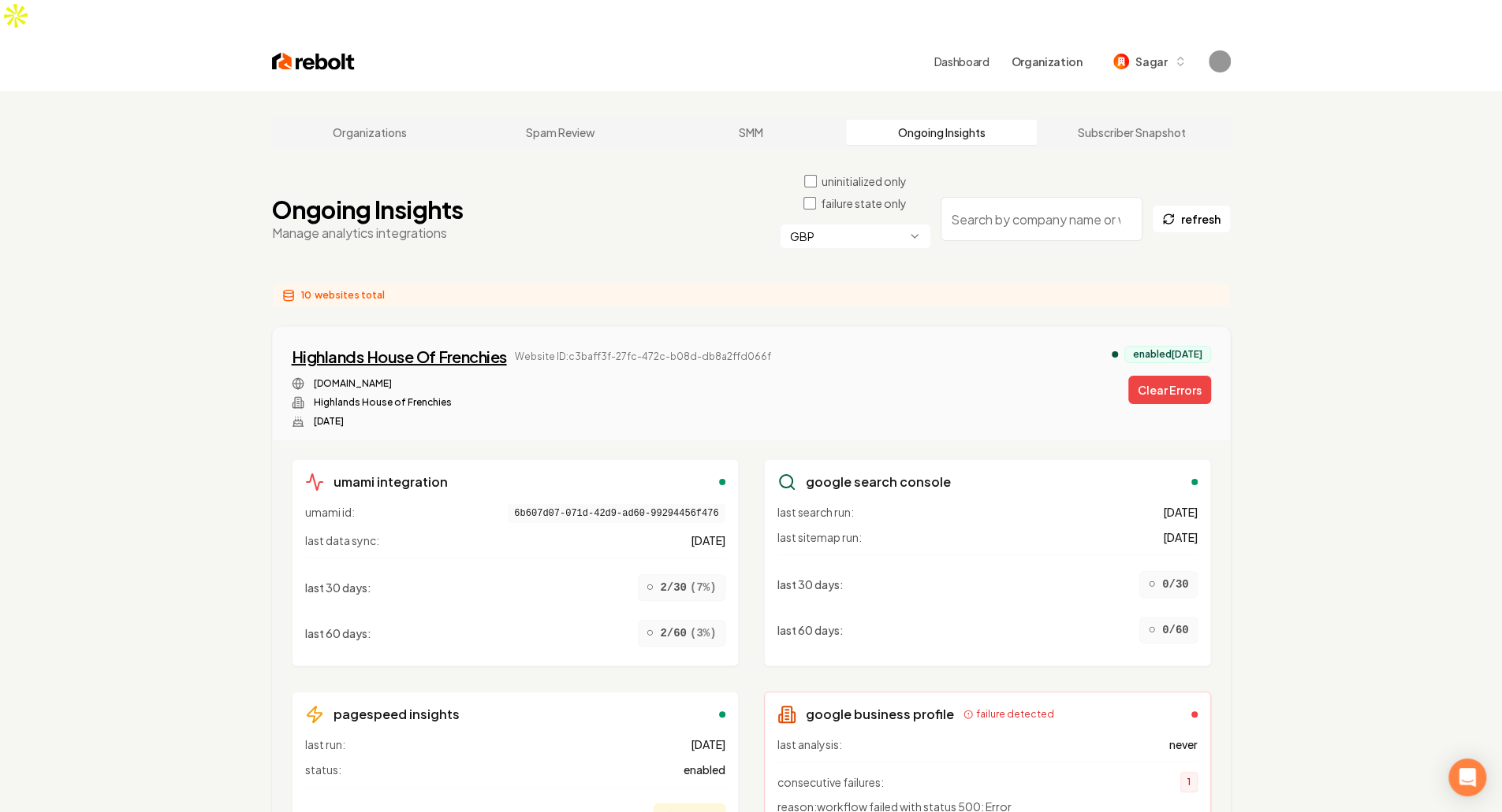
click at [463, 346] on div "Highlands House Of Frenchies" at bounding box center [399, 356] width 215 height 22
click at [655, 351] on span "Website ID: c3baff3f-27fc-472c-b08d-db8a2ffd066f" at bounding box center [643, 356] width 257 height 12
click at [777, 472] on icon at bounding box center [787, 482] width 19 height 19
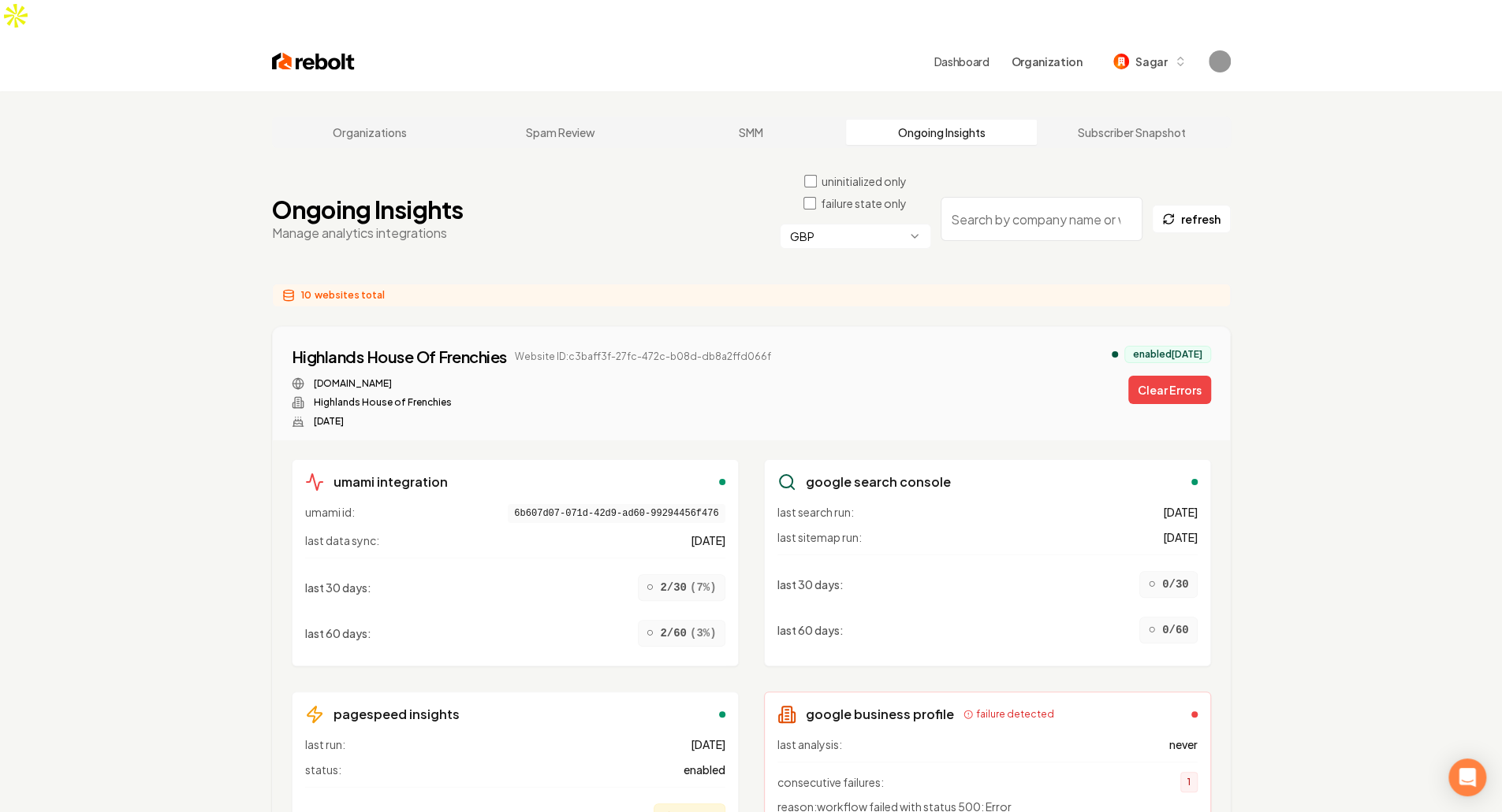
click at [492, 346] on div "Highlands House Of Frenchies Website ID: c3baff3f-27fc-472c-b08d-db8a2ffd066f […" at bounding box center [531, 387] width 479 height 82
drag, startPoint x: 488, startPoint y: 357, endPoint x: 304, endPoint y: 354, distance: 184.0
click at [304, 377] on div "[DOMAIN_NAME]" at bounding box center [531, 383] width 479 height 12
copy link "[DOMAIN_NAME]"
click at [697, 393] on div "[DOMAIN_NAME] Highlands House of Frenchies [DATE]" at bounding box center [531, 402] width 479 height 50
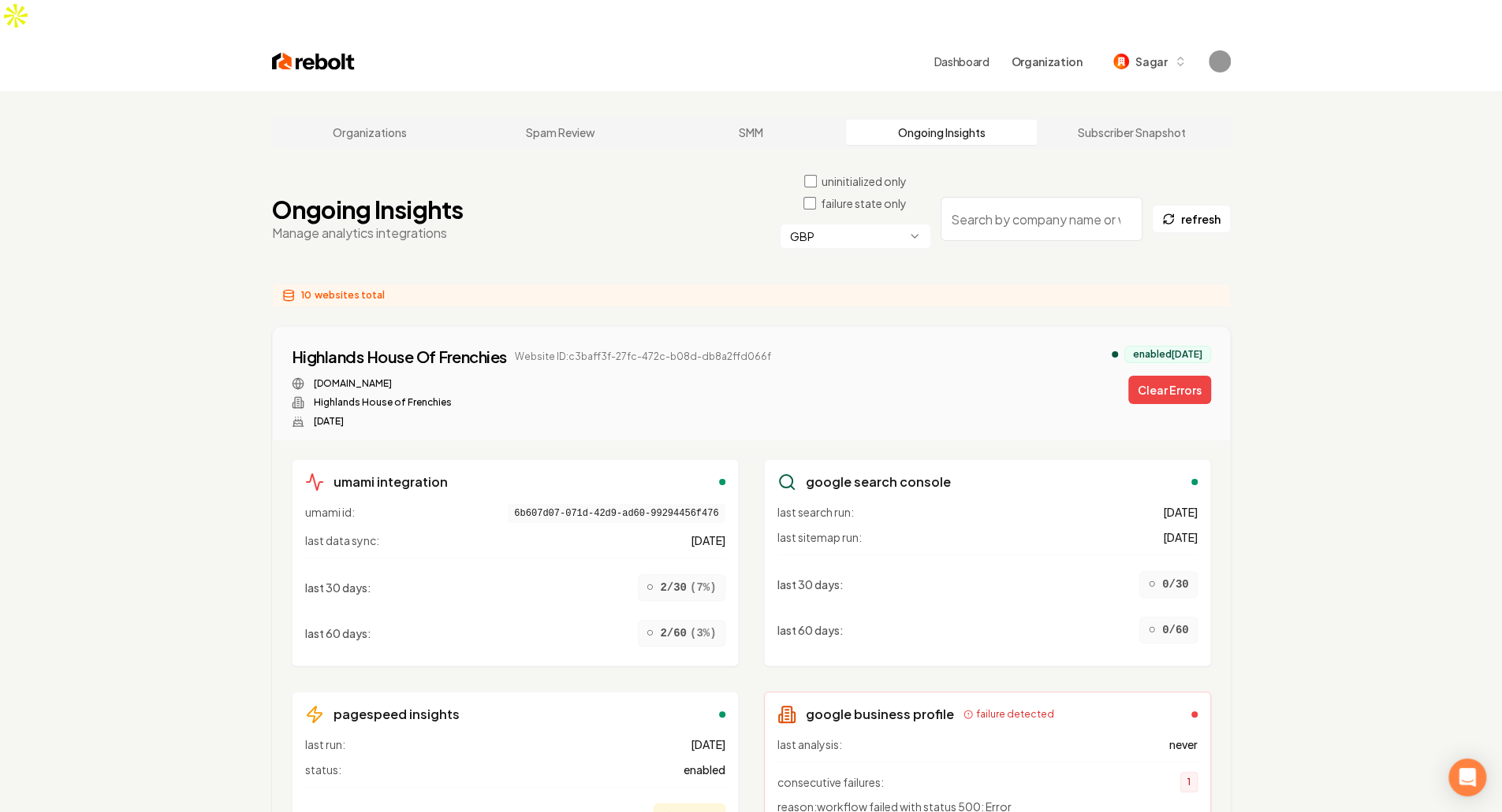
click at [842, 216] on body "Dashboard Organization Sagar Organizations Spam Review SMM Ongoing Insights Sub…" at bounding box center [751, 406] width 1502 height 812
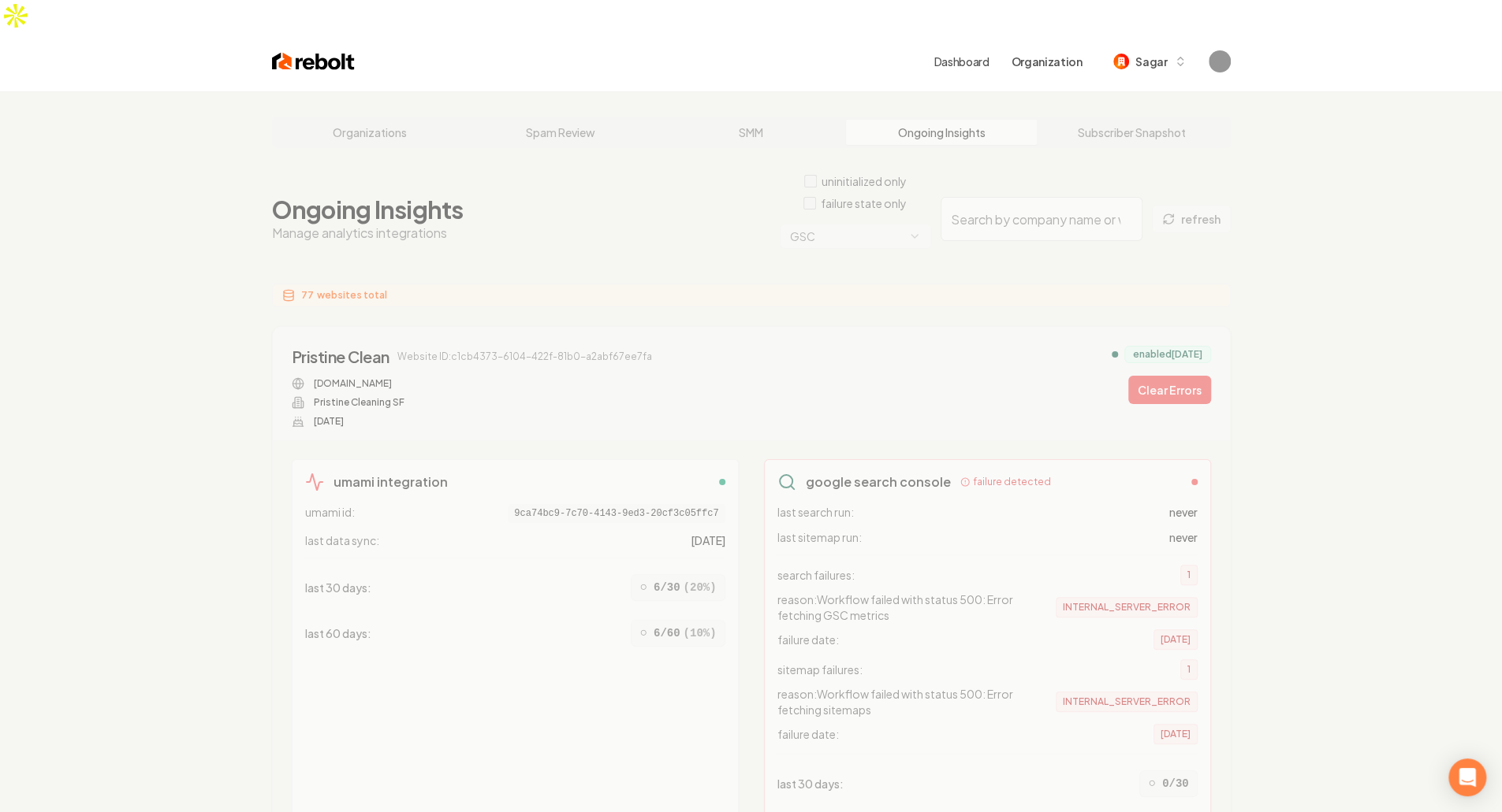
copy span "77"
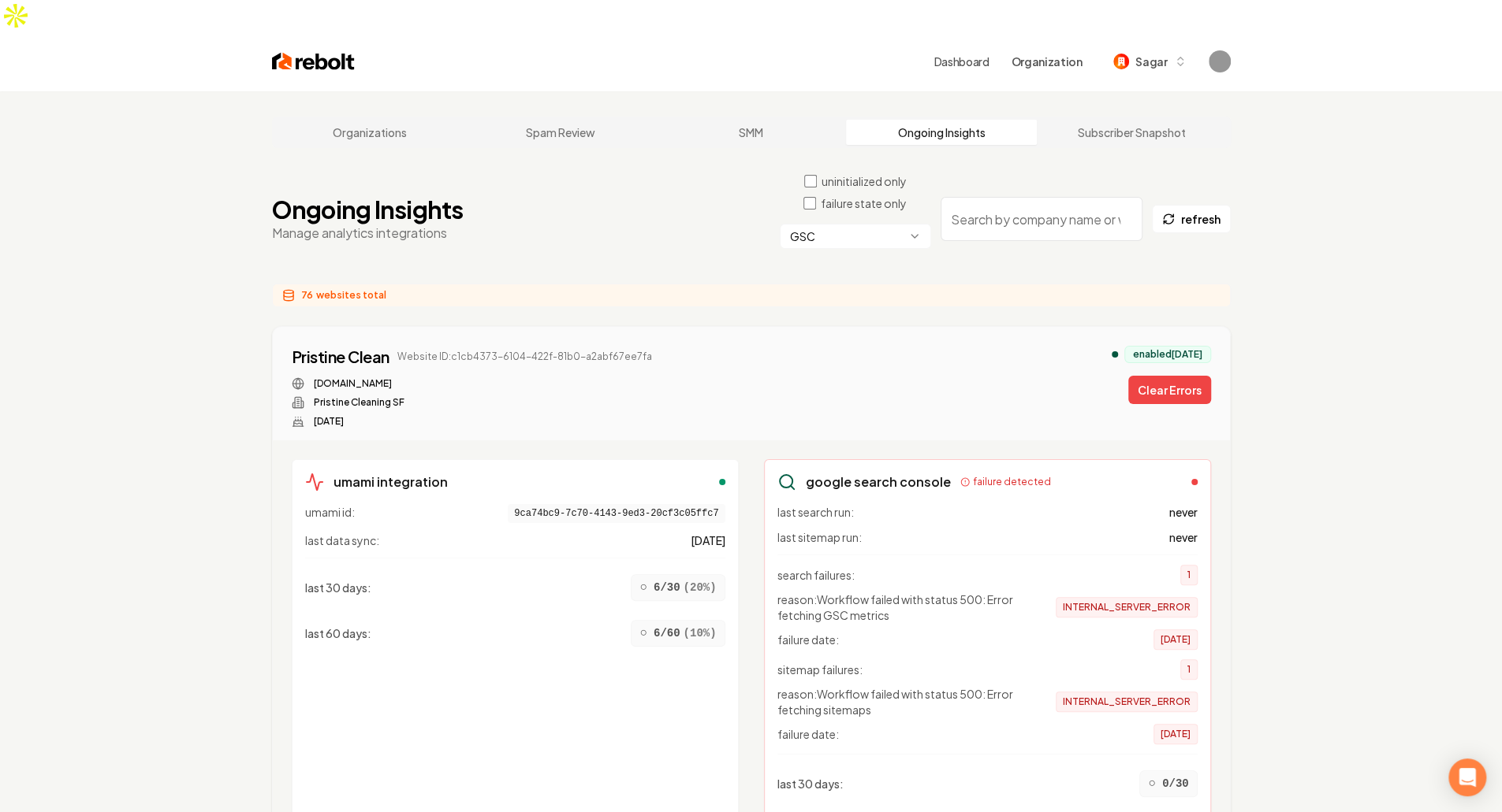
click at [846, 208] on html "Dashboard Organization Sagar Organizations Spam Review SMM Ongoing Insights Sub…" at bounding box center [751, 406] width 1502 height 812
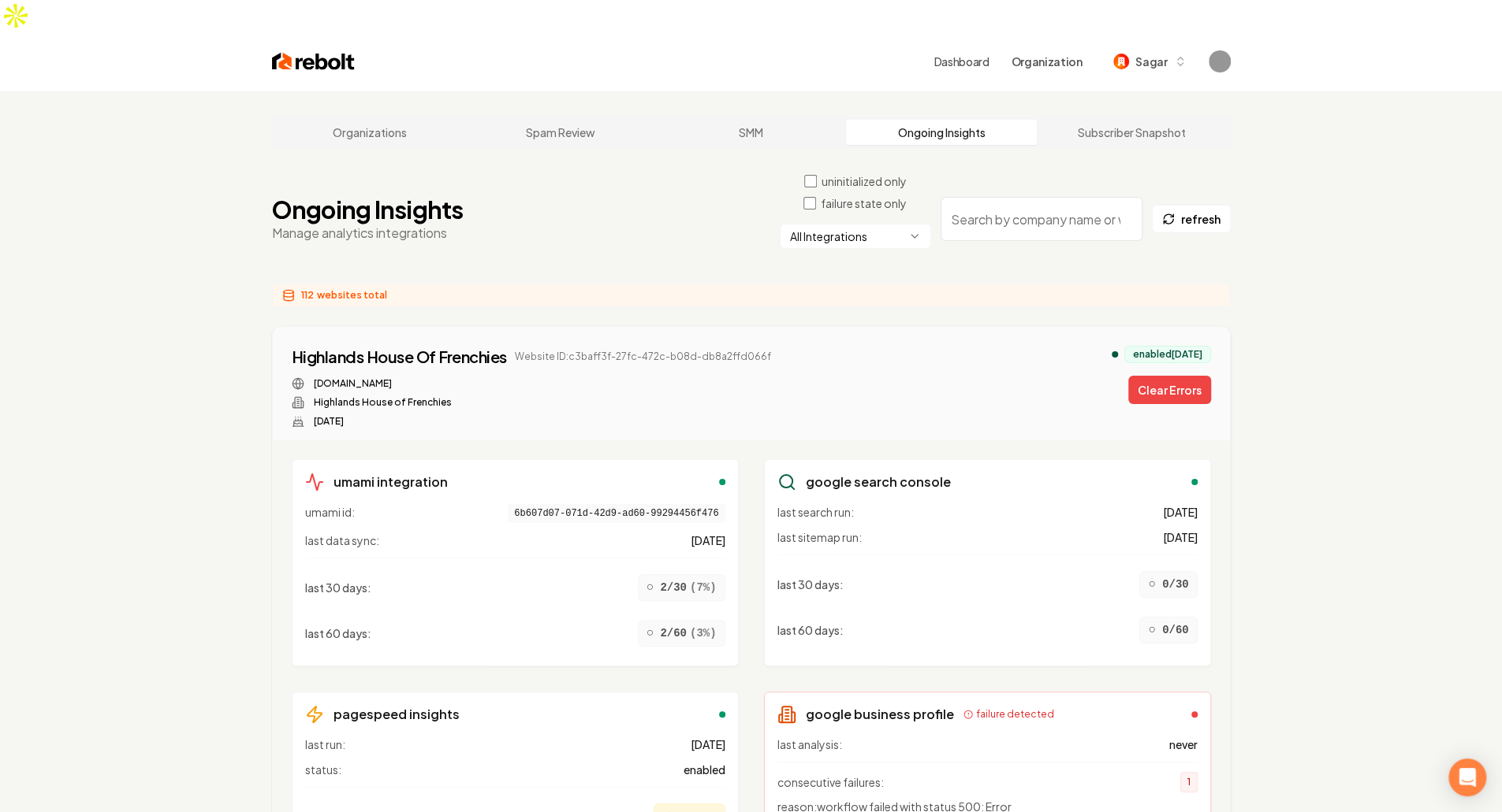
click at [776, 346] on div "Highlands House Of Frenchies Website ID: c3baff3f-27fc-472c-b08d-db8a2ffd066f […" at bounding box center [751, 387] width 919 height 82
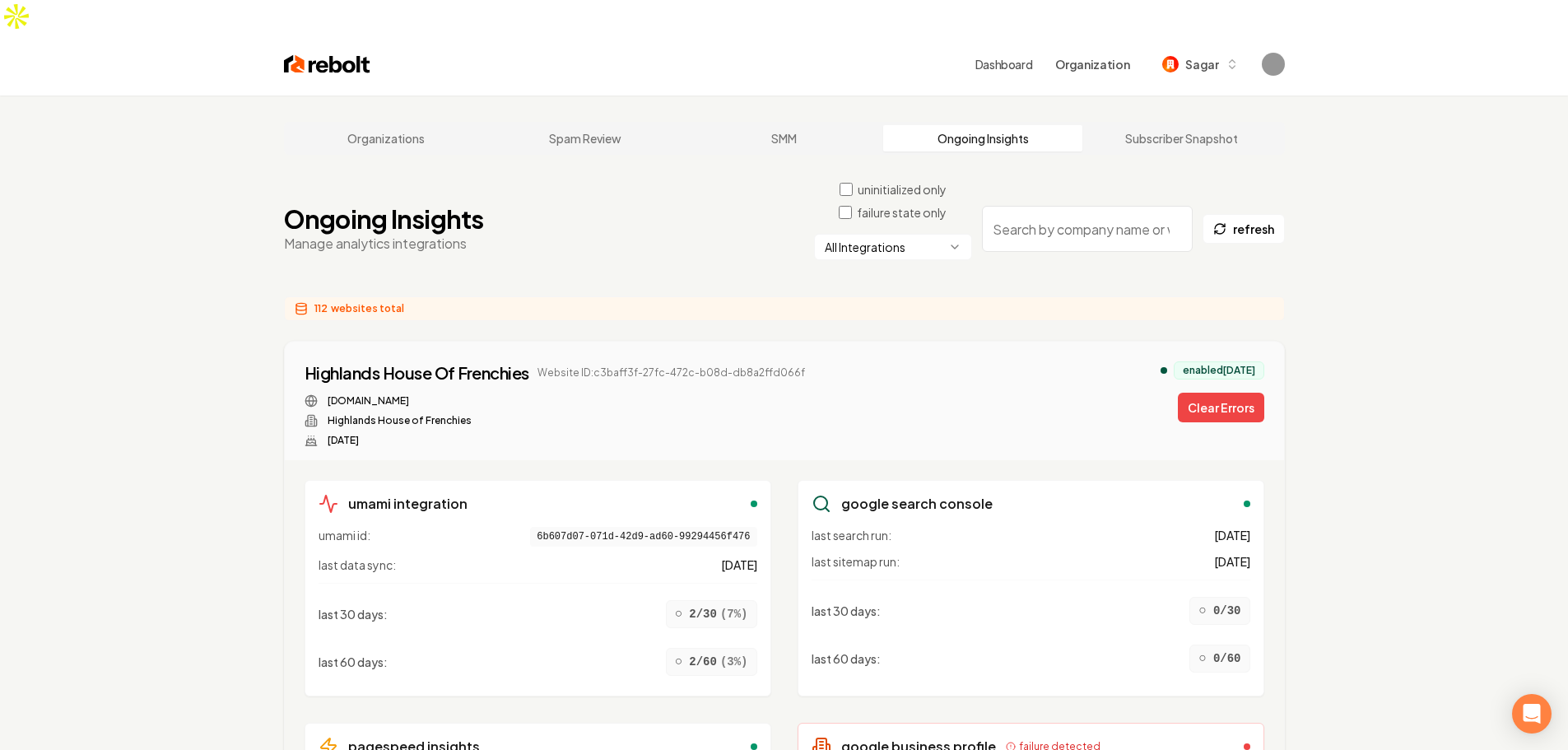
click at [623, 181] on div "Ongoing Insights Manage analytics integrations uninitialized only failure state…" at bounding box center [784, 229] width 1001 height 96
click at [486, 238] on div "Ongoing Insights Manage analytics integrations uninitialized only failure state…" at bounding box center [784, 229] width 1001 height 96
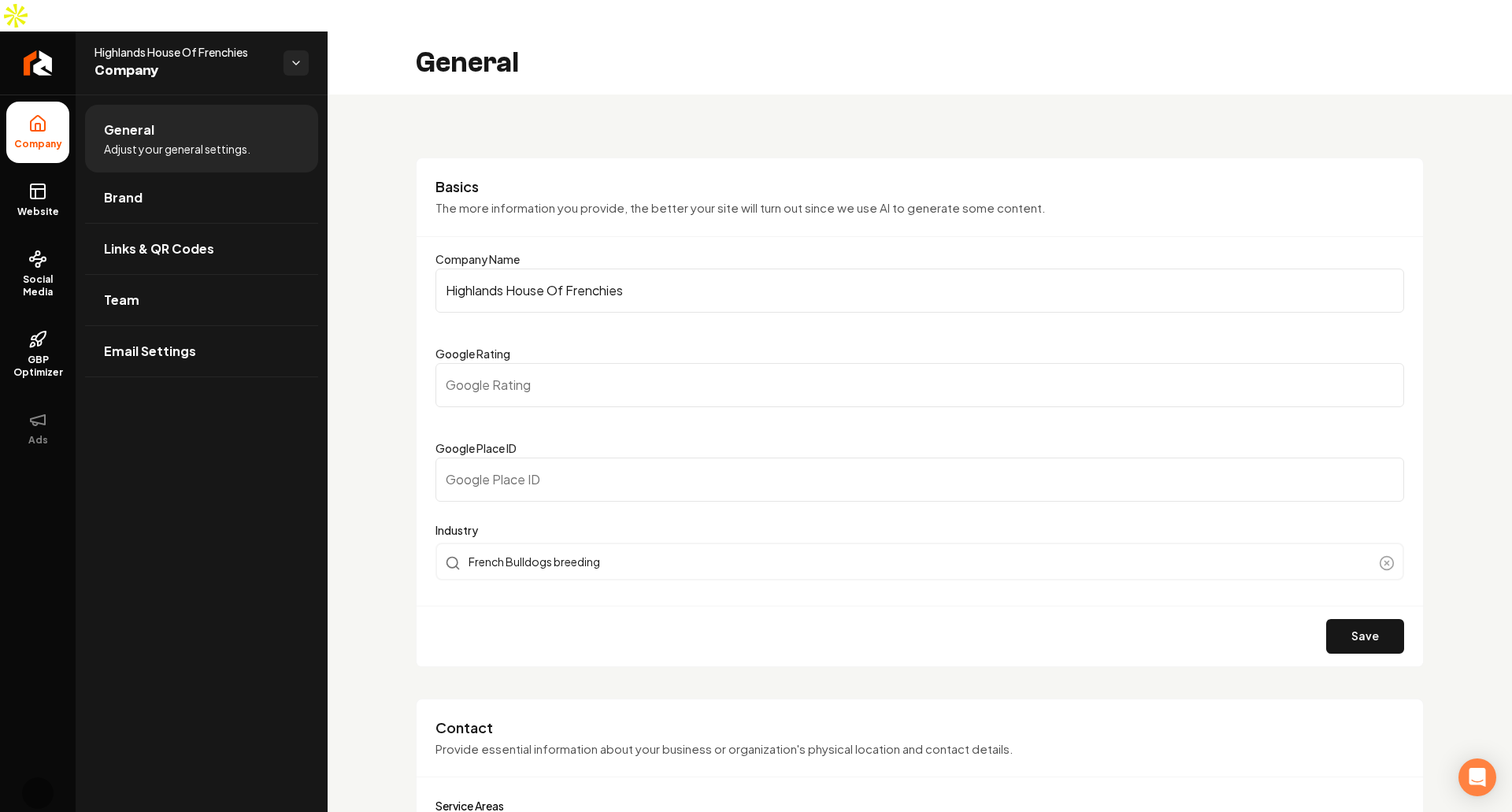
click at [718, 269] on input "Highlands House Of Frenchies" at bounding box center [920, 290] width 969 height 44
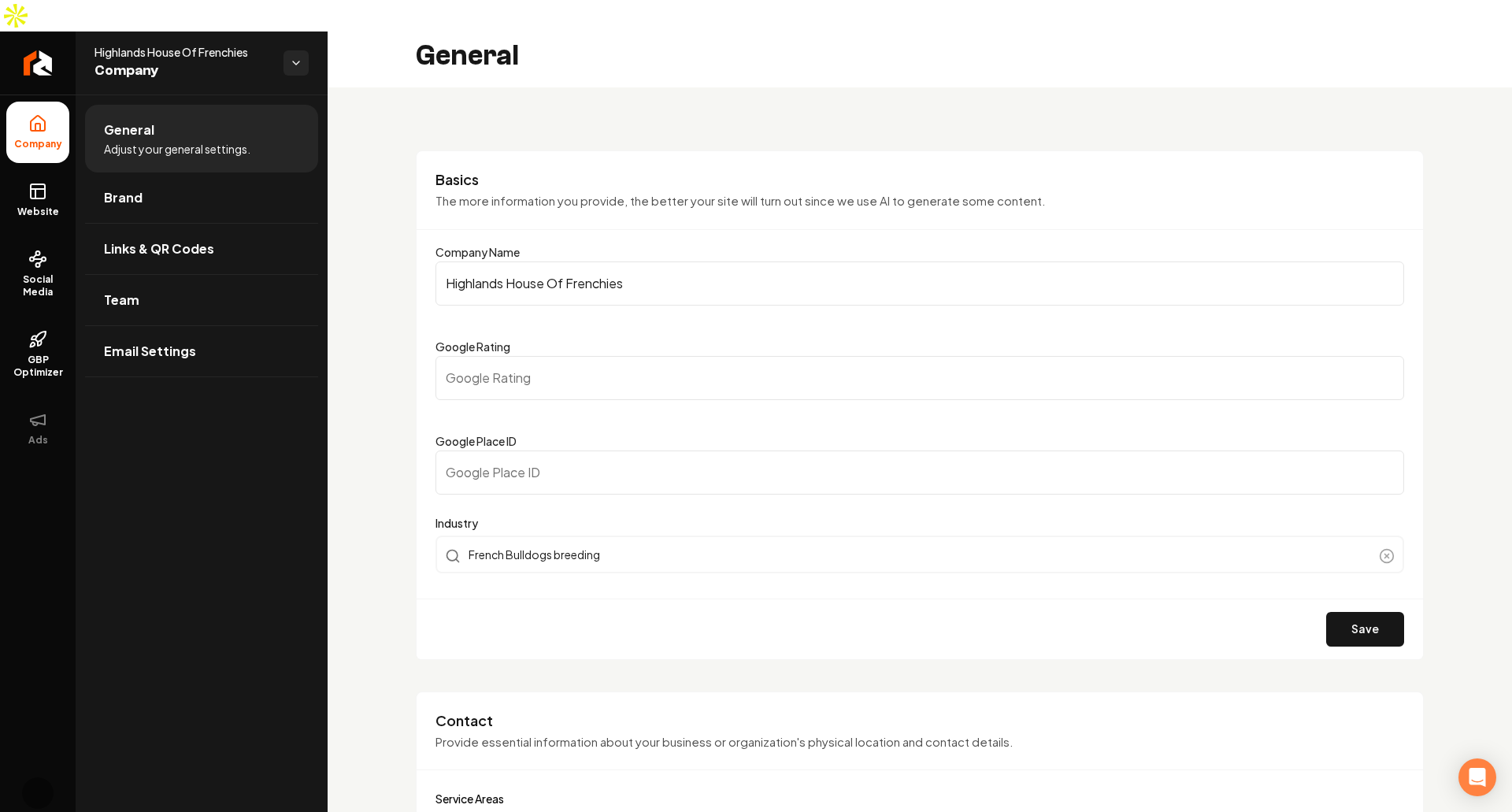
scroll to position [8, 0]
